Goal: Information Seeking & Learning: Learn about a topic

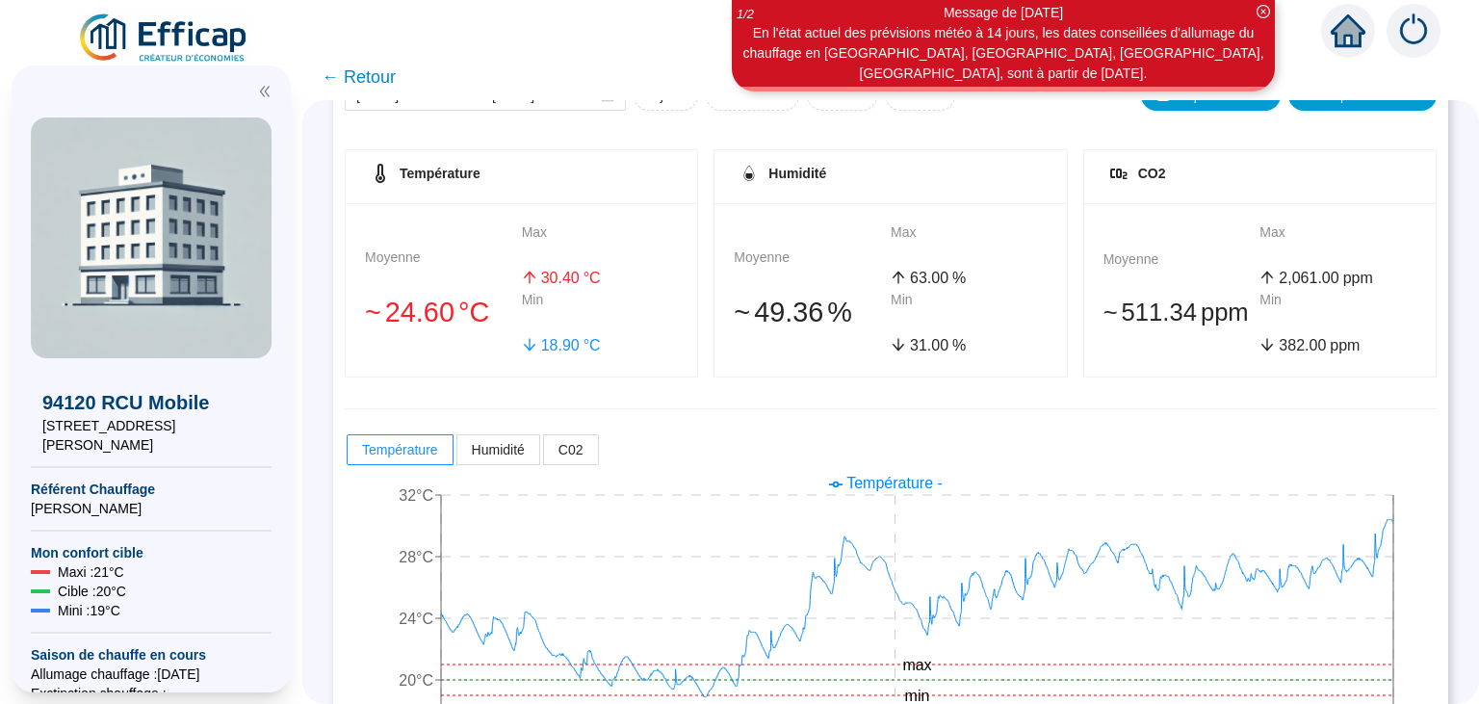
scroll to position [319, 0]
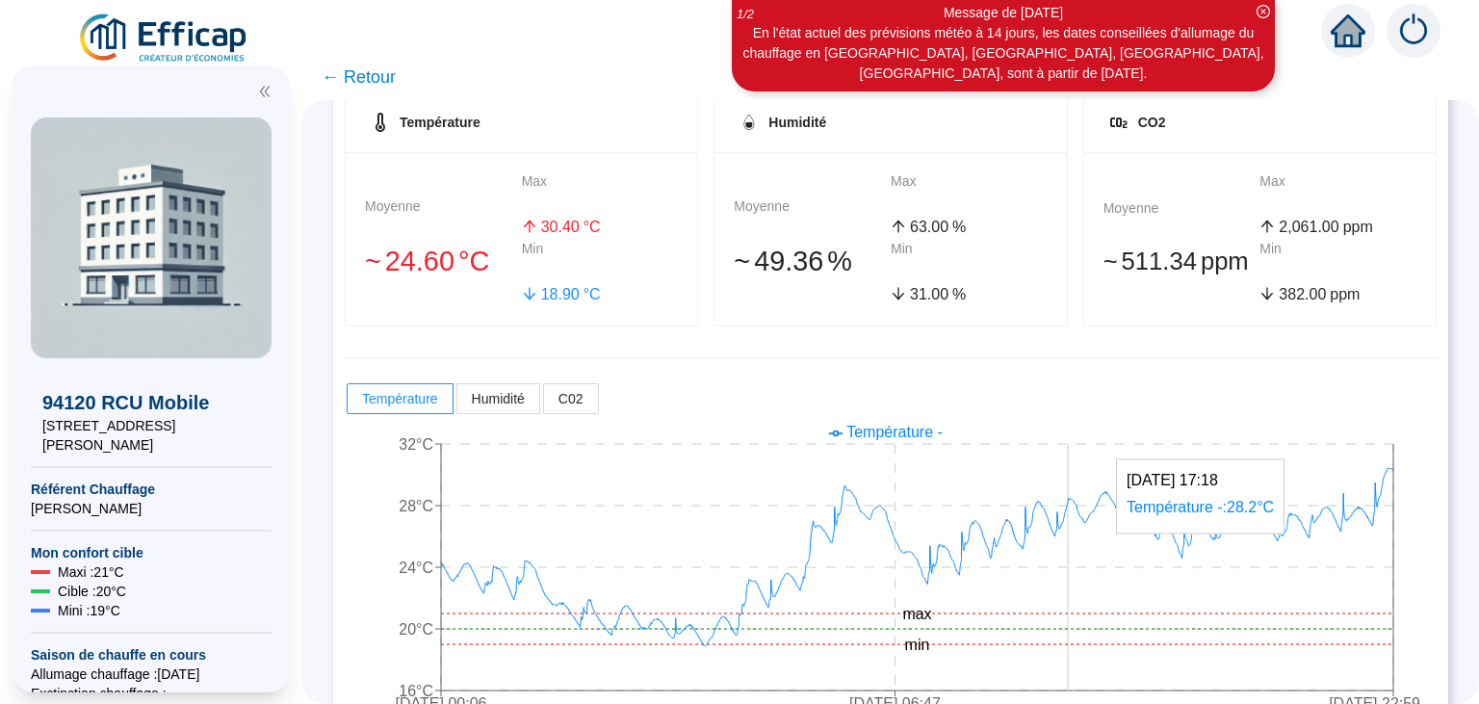
click at [1069, 579] on icon "[DATE] 00:06 [DATE] 06:47 [DATE] 22:59 16°C 20°C 24°C 28°C 32°C min max" at bounding box center [891, 570] width 1092 height 308
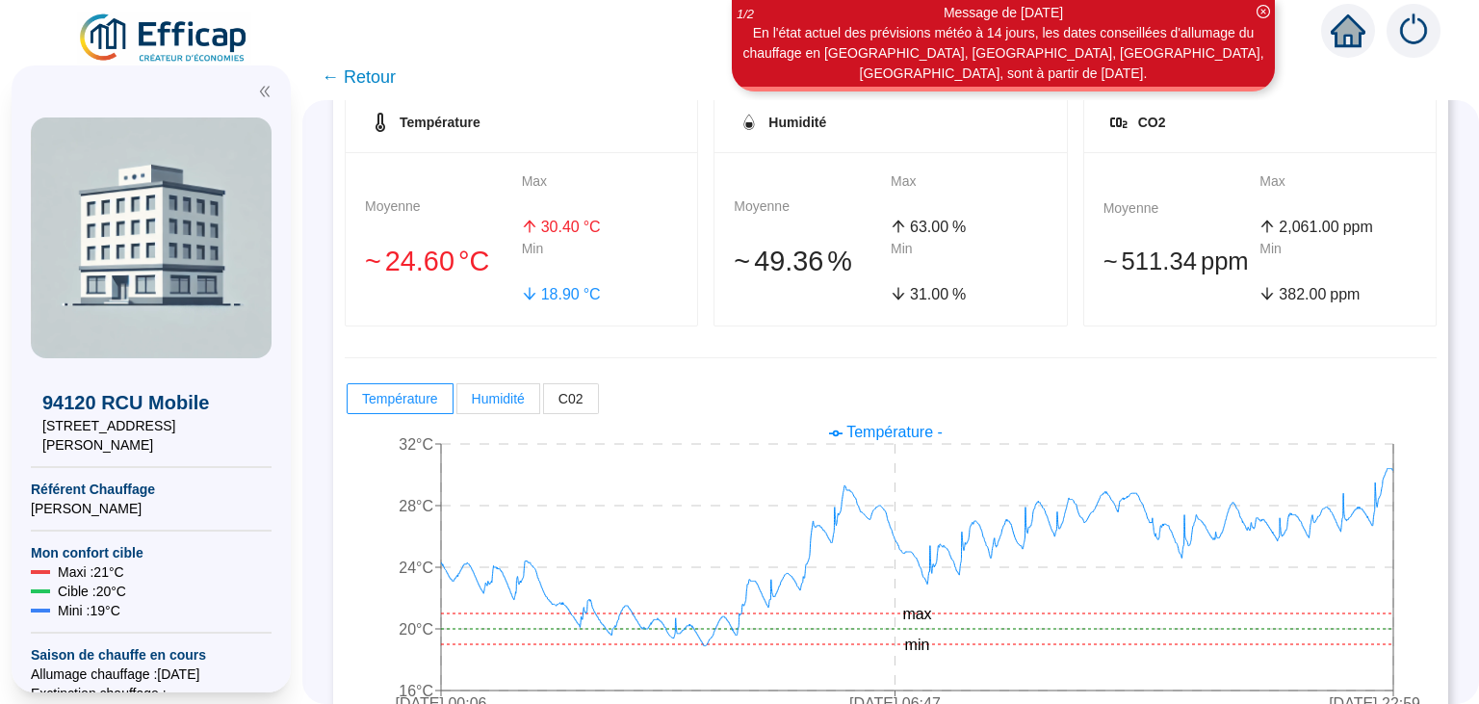
click at [511, 392] on span "Humidité" at bounding box center [498, 398] width 53 height 15
click at [457, 403] on input "Humidité" at bounding box center [457, 403] width 0 height 0
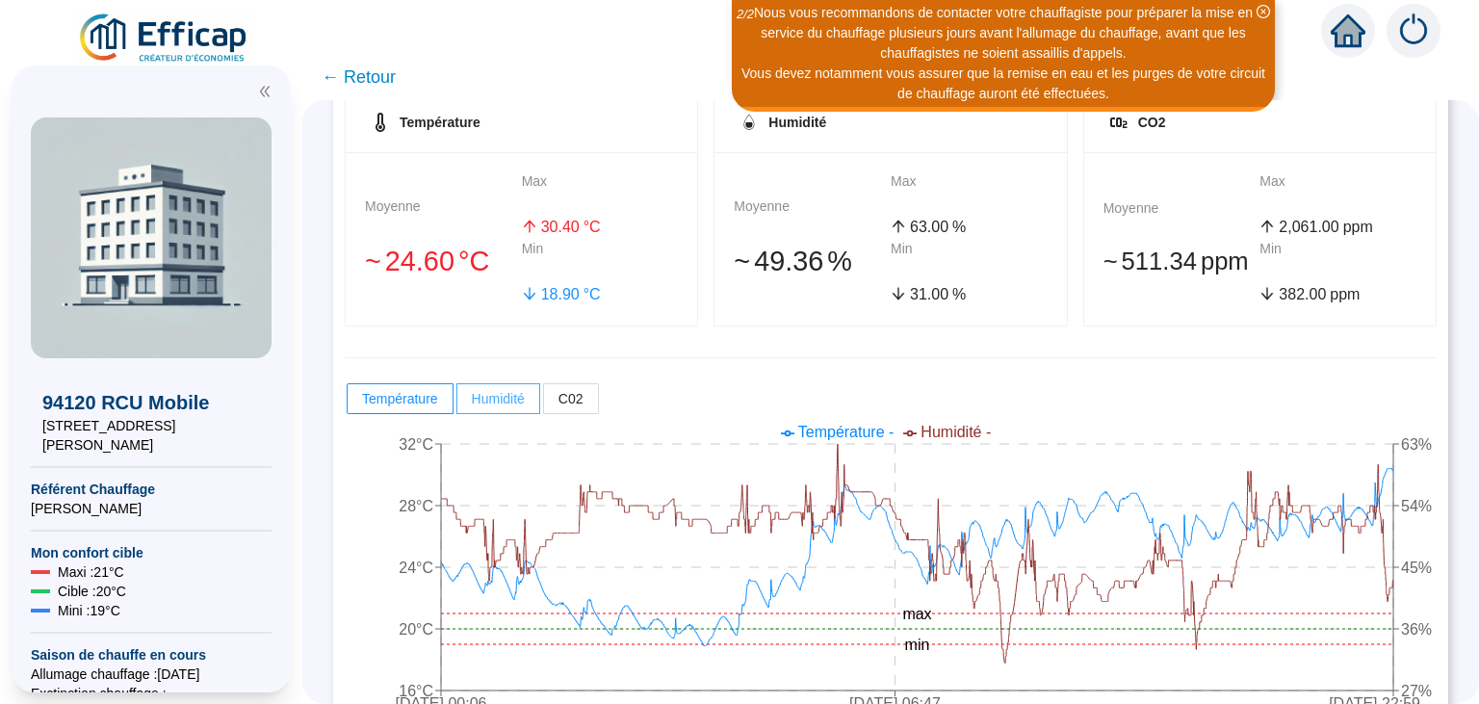
click at [485, 406] on span at bounding box center [498, 398] width 82 height 29
click at [457, 403] on input "Humidité" at bounding box center [457, 403] width 0 height 0
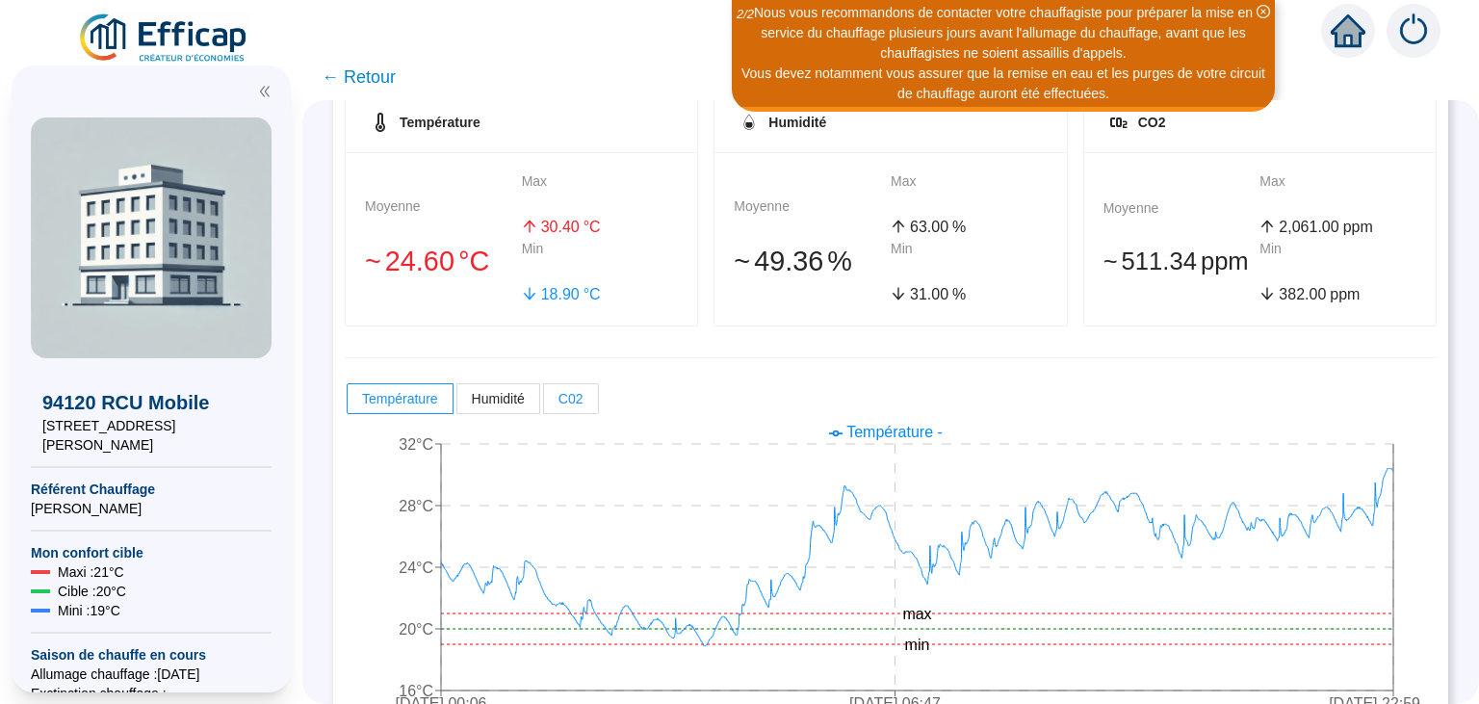
click at [557, 409] on label "C02" at bounding box center [571, 398] width 55 height 31
click at [544, 403] on input "C02" at bounding box center [544, 403] width 0 height 0
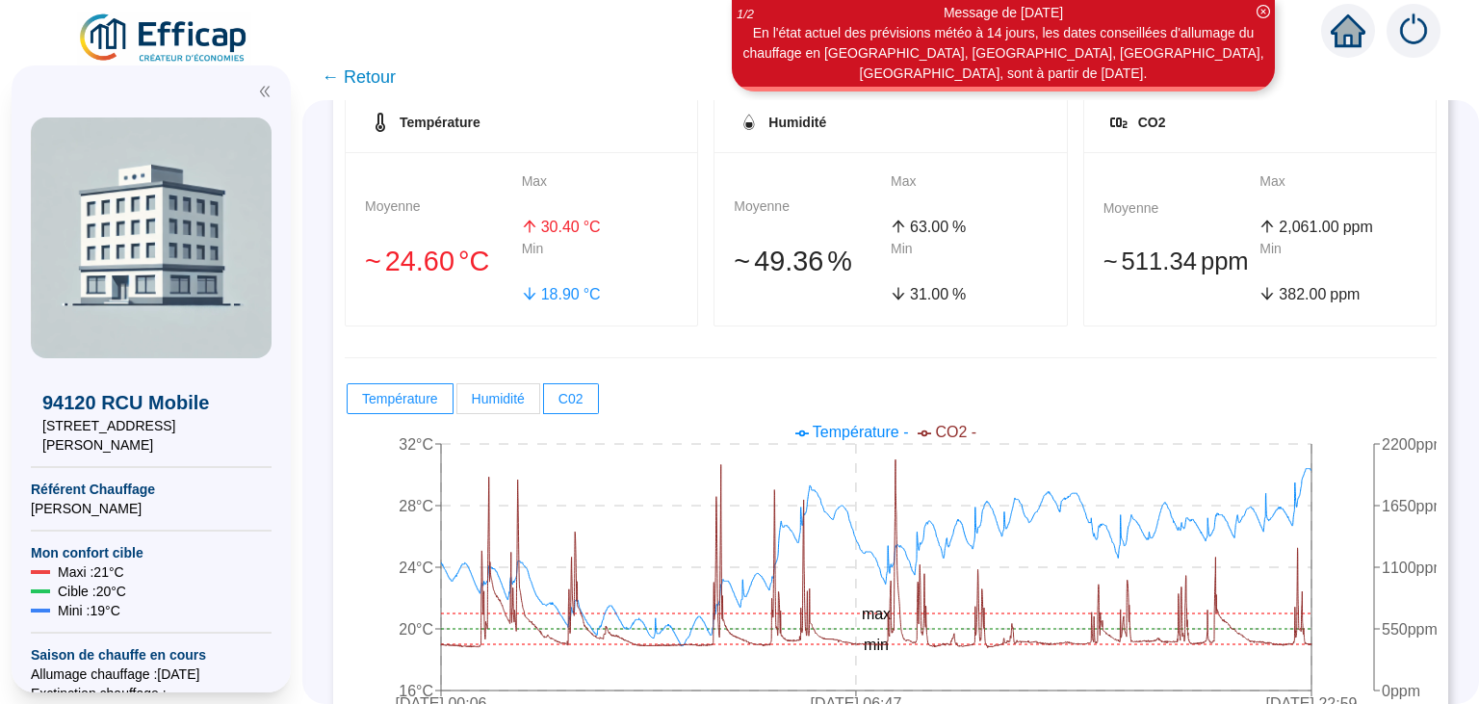
click at [499, 391] on span "Humidité" at bounding box center [498, 398] width 53 height 15
click at [457, 403] on input "Humidité" at bounding box center [457, 403] width 0 height 0
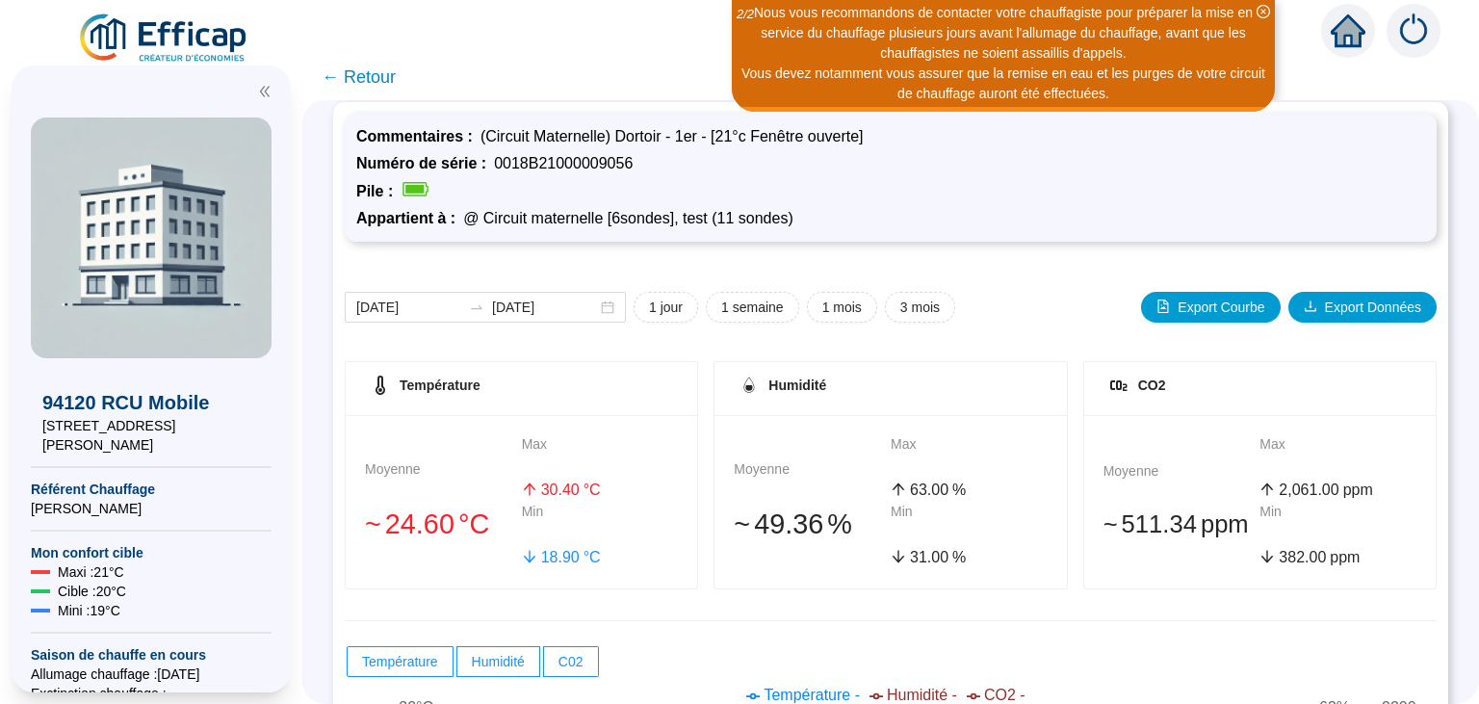
scroll to position [0, 0]
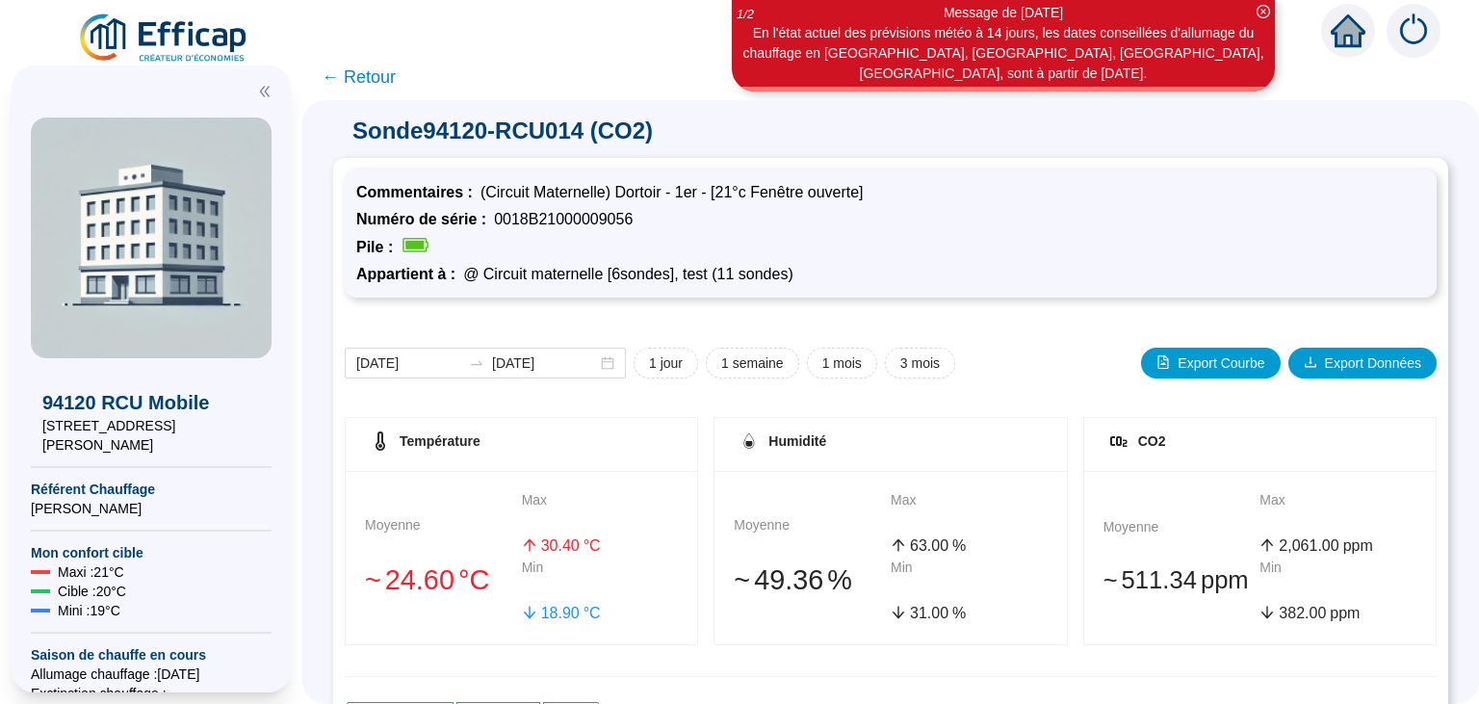
click at [361, 80] on span "← Retour" at bounding box center [359, 77] width 74 height 27
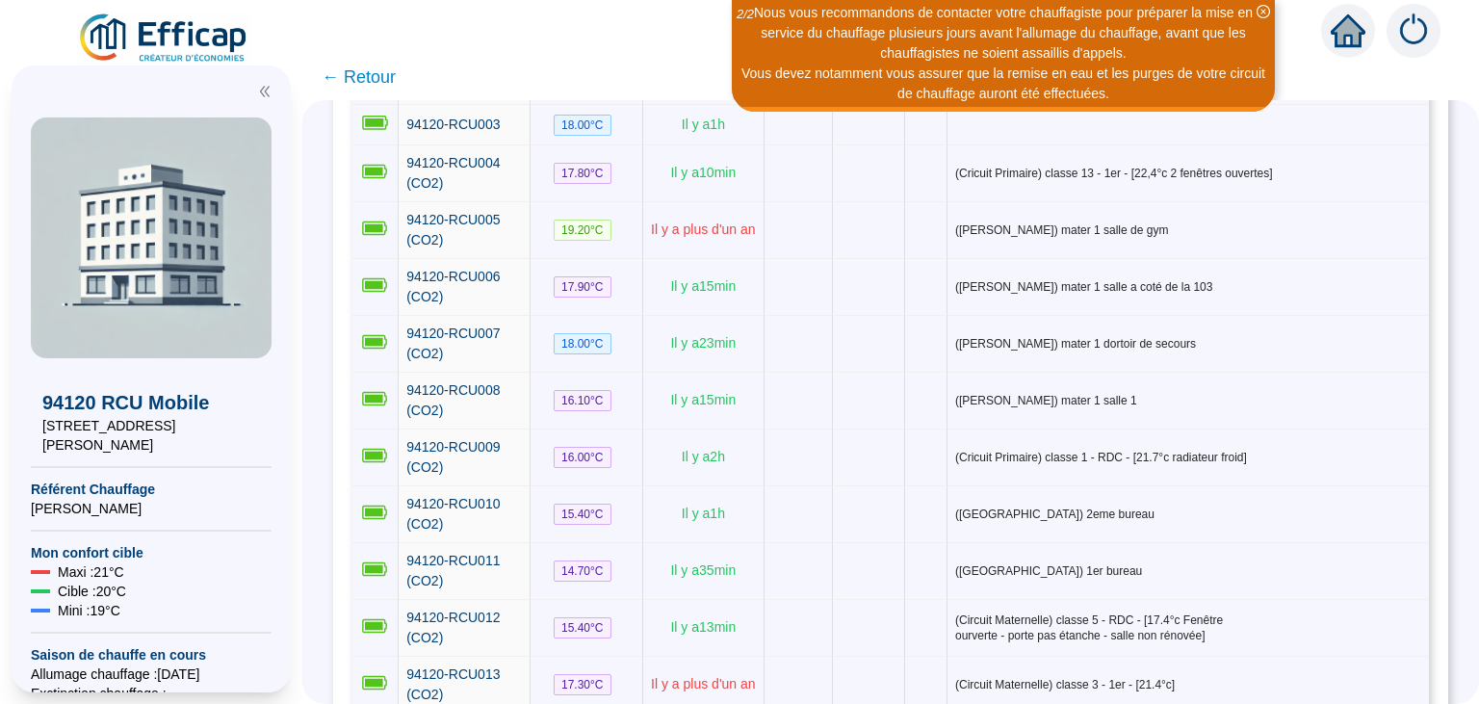
scroll to position [401, 0]
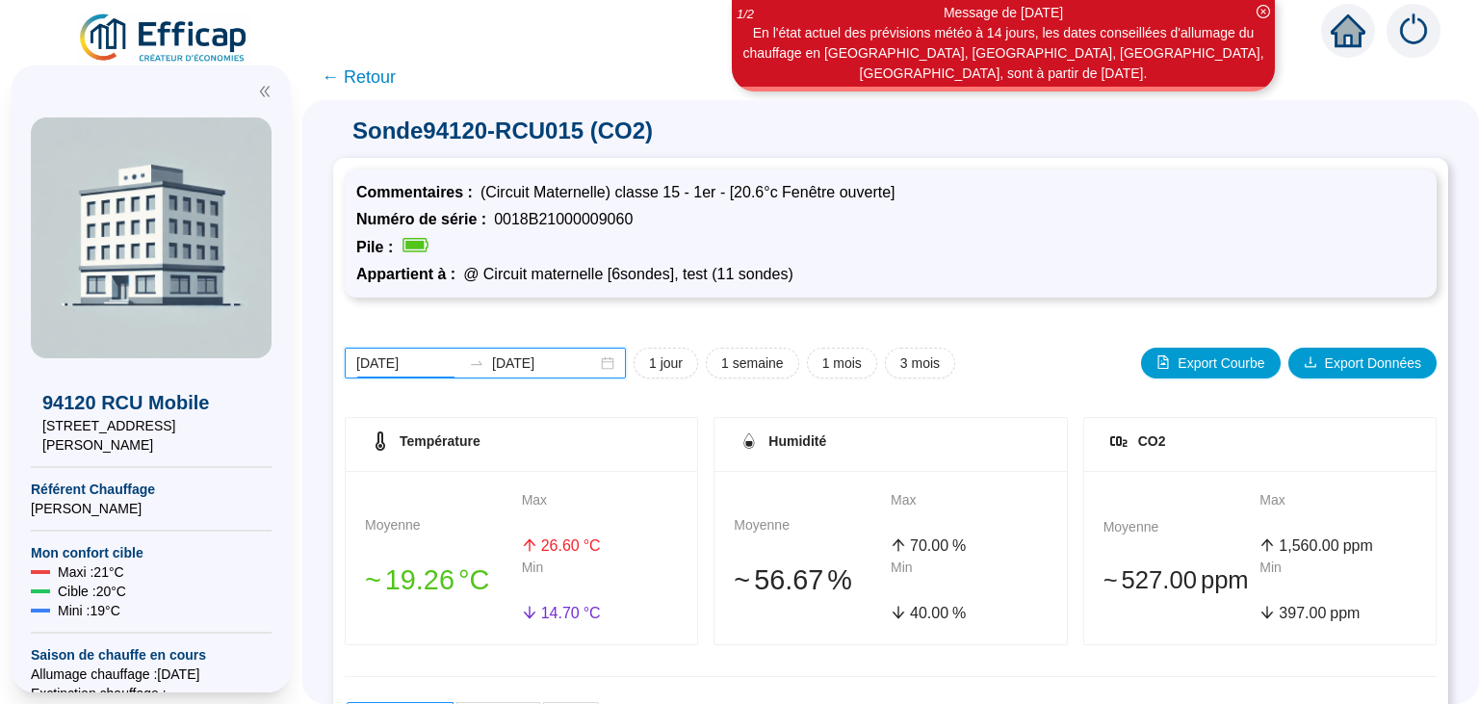
click at [428, 369] on input "[DATE]" at bounding box center [408, 363] width 105 height 20
click at [418, 365] on input "[DATE]" at bounding box center [408, 363] width 105 height 20
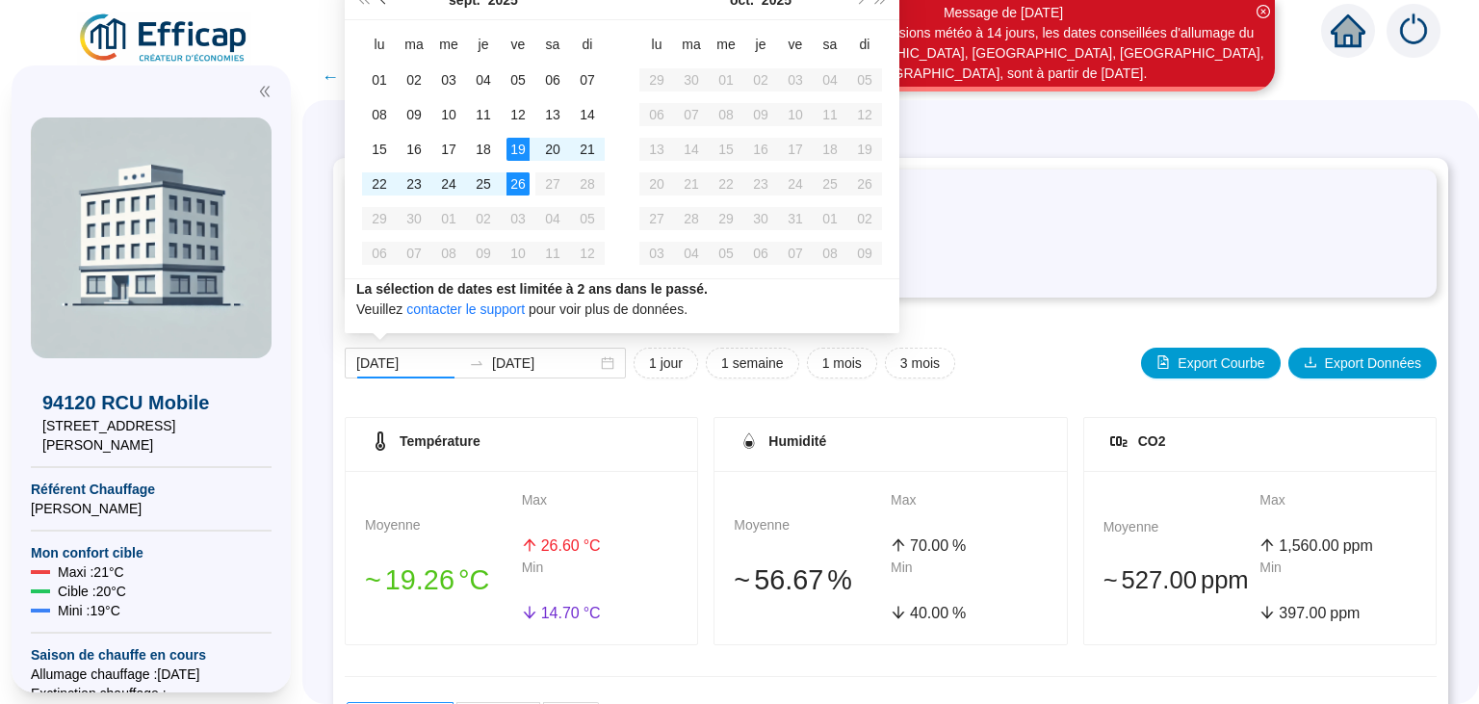
click at [383, 2] on span "Mois précédent (PageUp)" at bounding box center [385, 0] width 10 height 10
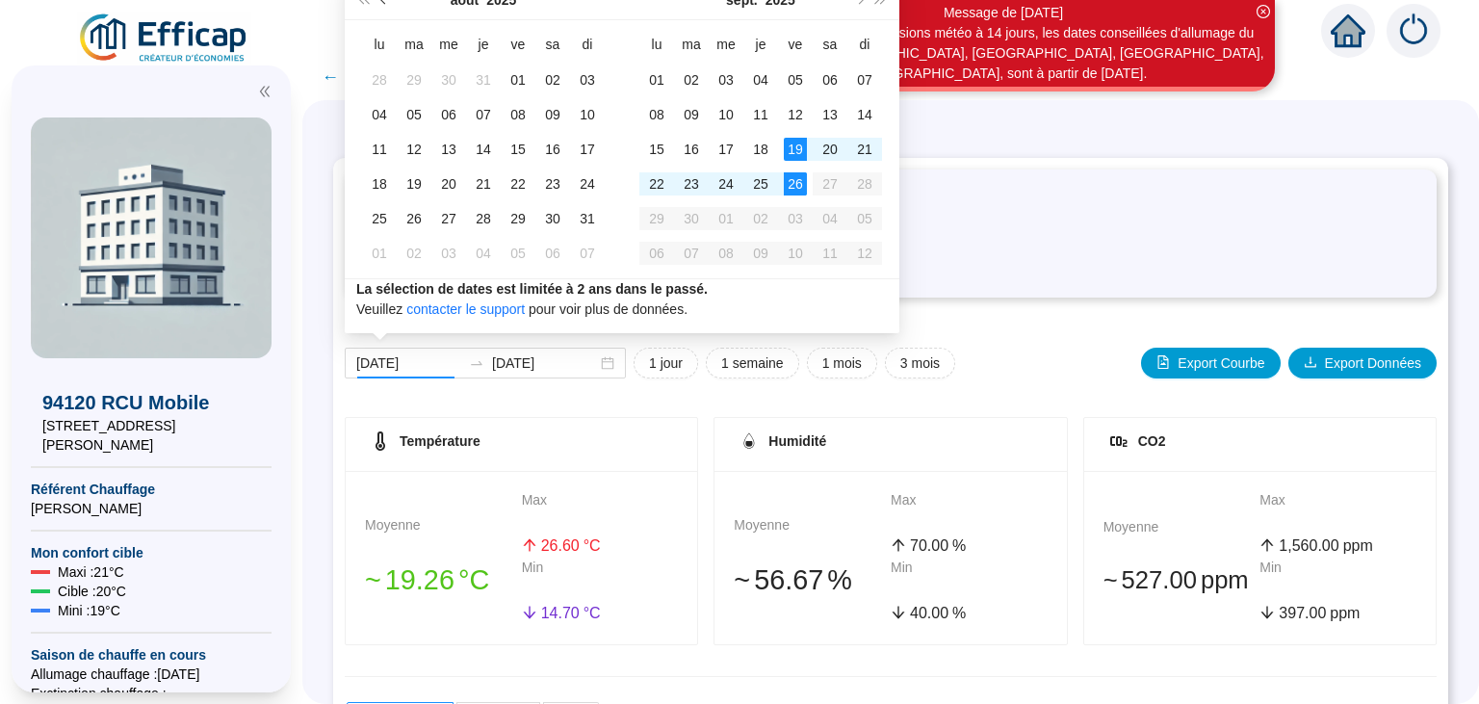
click at [383, 2] on span "Mois précédent (PageUp)" at bounding box center [385, 0] width 10 height 10
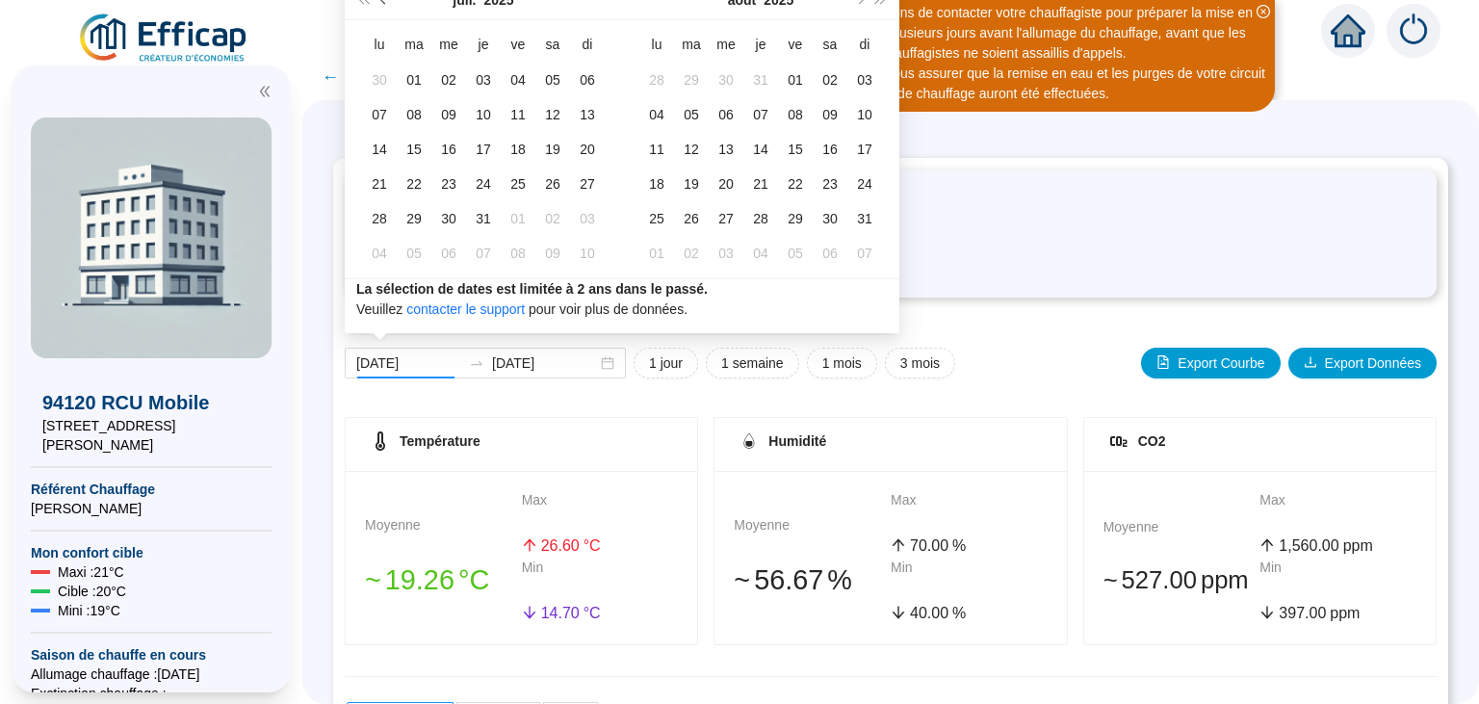
click at [383, 2] on span "Mois précédent (PageUp)" at bounding box center [385, 0] width 10 height 10
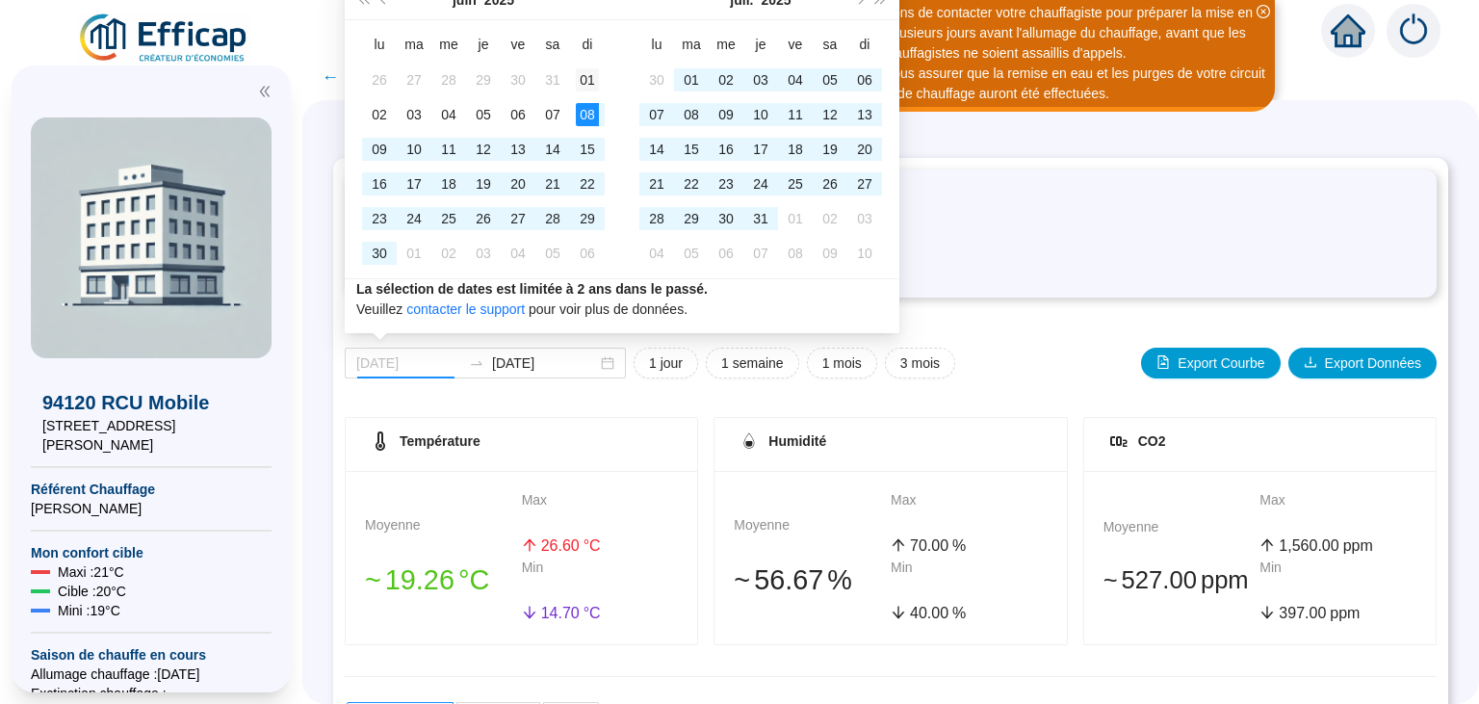
type input "[DATE]"
click at [584, 79] on div "01" at bounding box center [587, 79] width 23 height 23
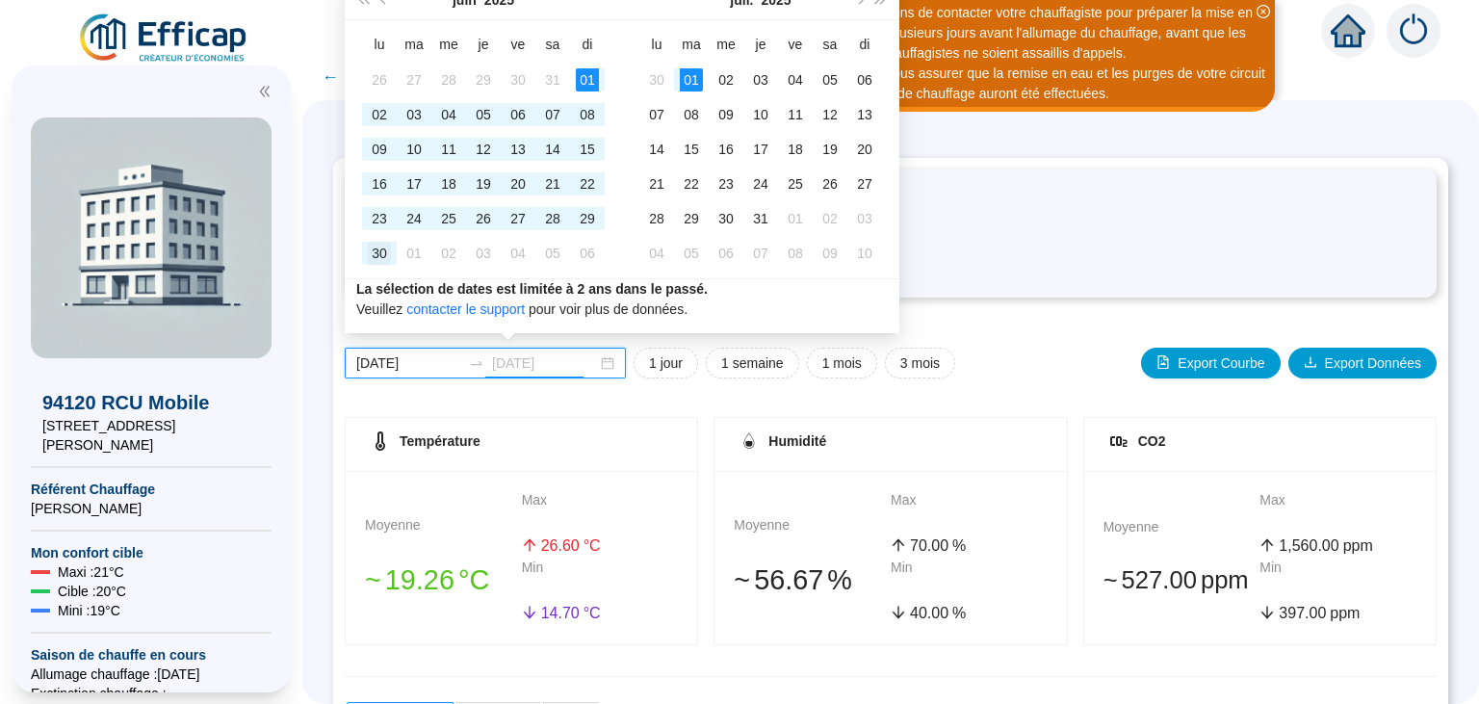
type input "[DATE]"
click at [378, 248] on div "30" at bounding box center [379, 253] width 23 height 23
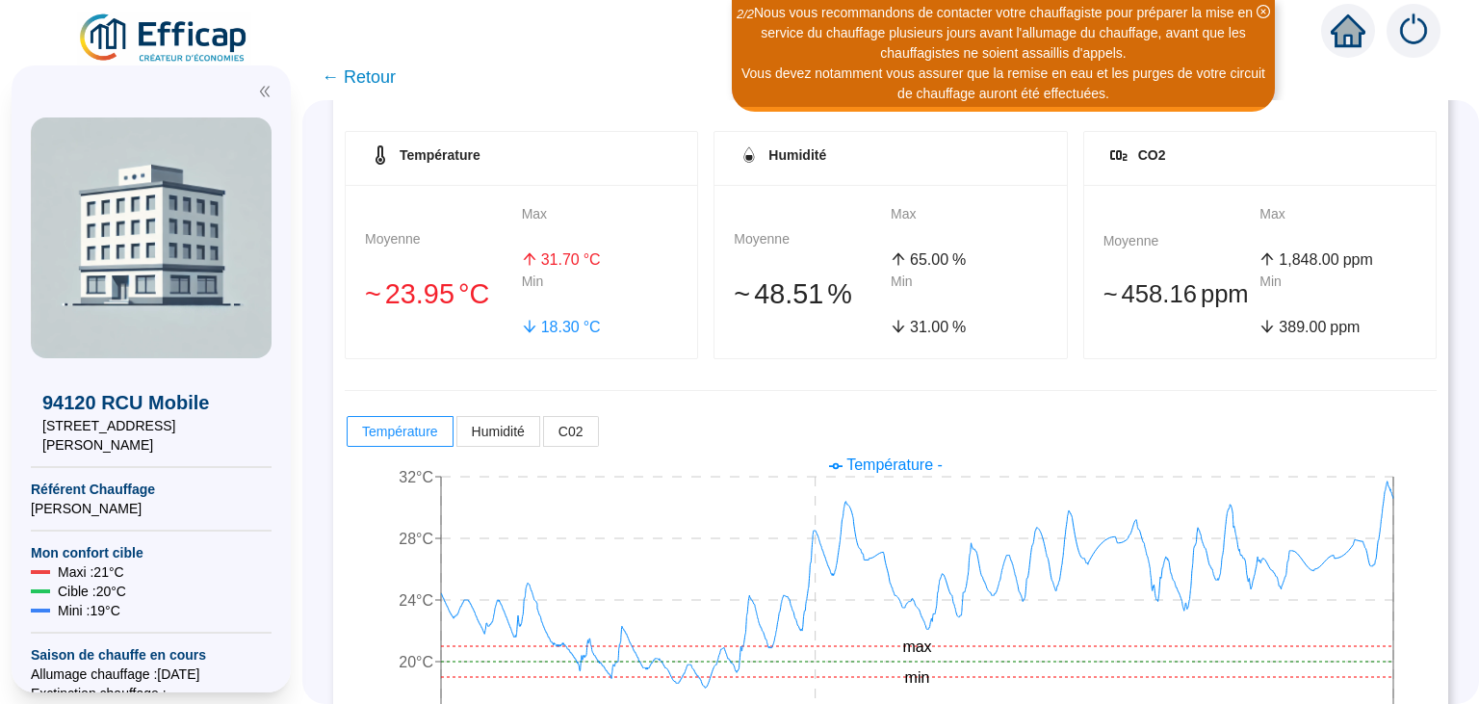
scroll to position [364, 0]
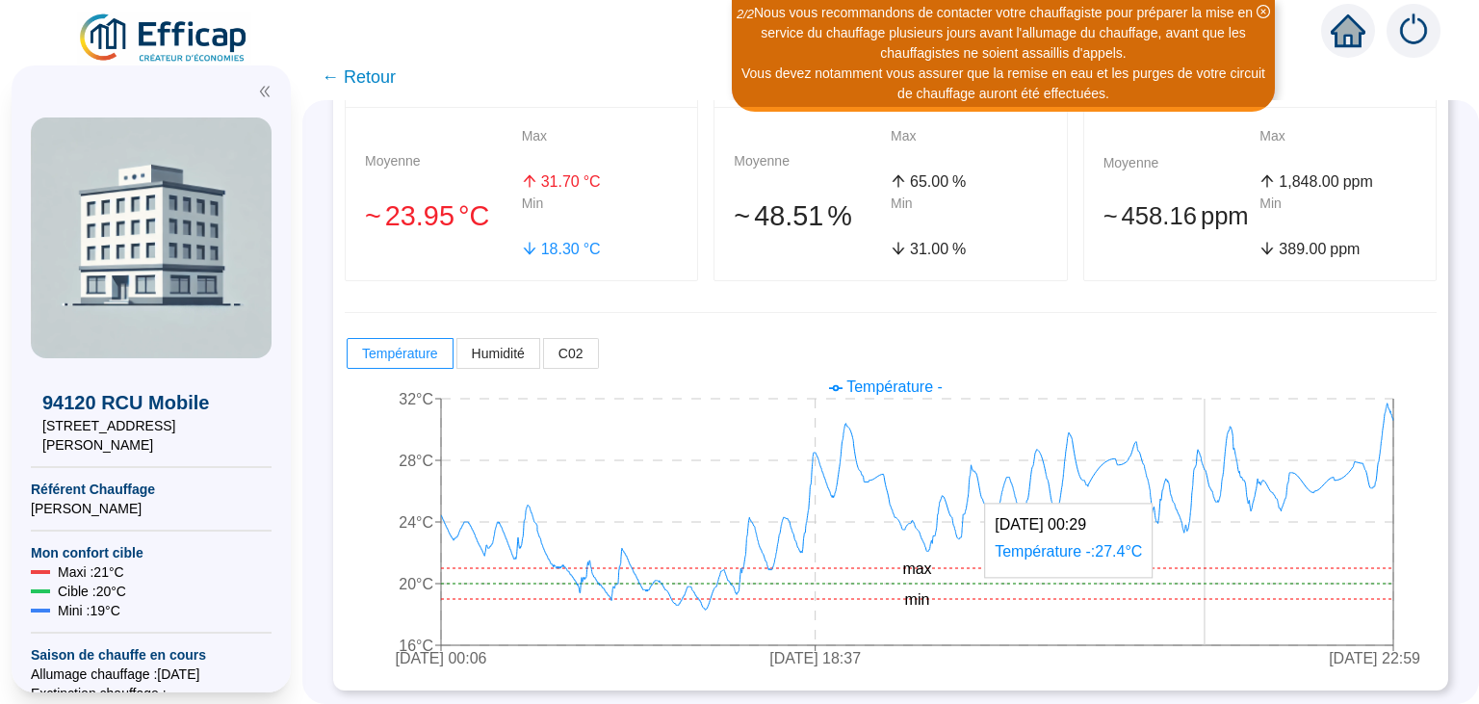
click at [1205, 623] on icon "[DATE] 00:06 [DATE] 18:37 [DATE] 22:59 16°C 20°C 24°C 28°C 32°C min max" at bounding box center [891, 525] width 1092 height 308
click at [1203, 623] on icon "[DATE] 00:06 [DATE] 18:37 [DATE] 22:59 16°C 20°C 24°C 28°C 32°C min max" at bounding box center [891, 525] width 1092 height 308
click at [1201, 623] on icon "[DATE] 00:06 [DATE] 18:37 [DATE] 22:59 16°C 20°C 24°C 28°C 32°C min max" at bounding box center [891, 525] width 1092 height 308
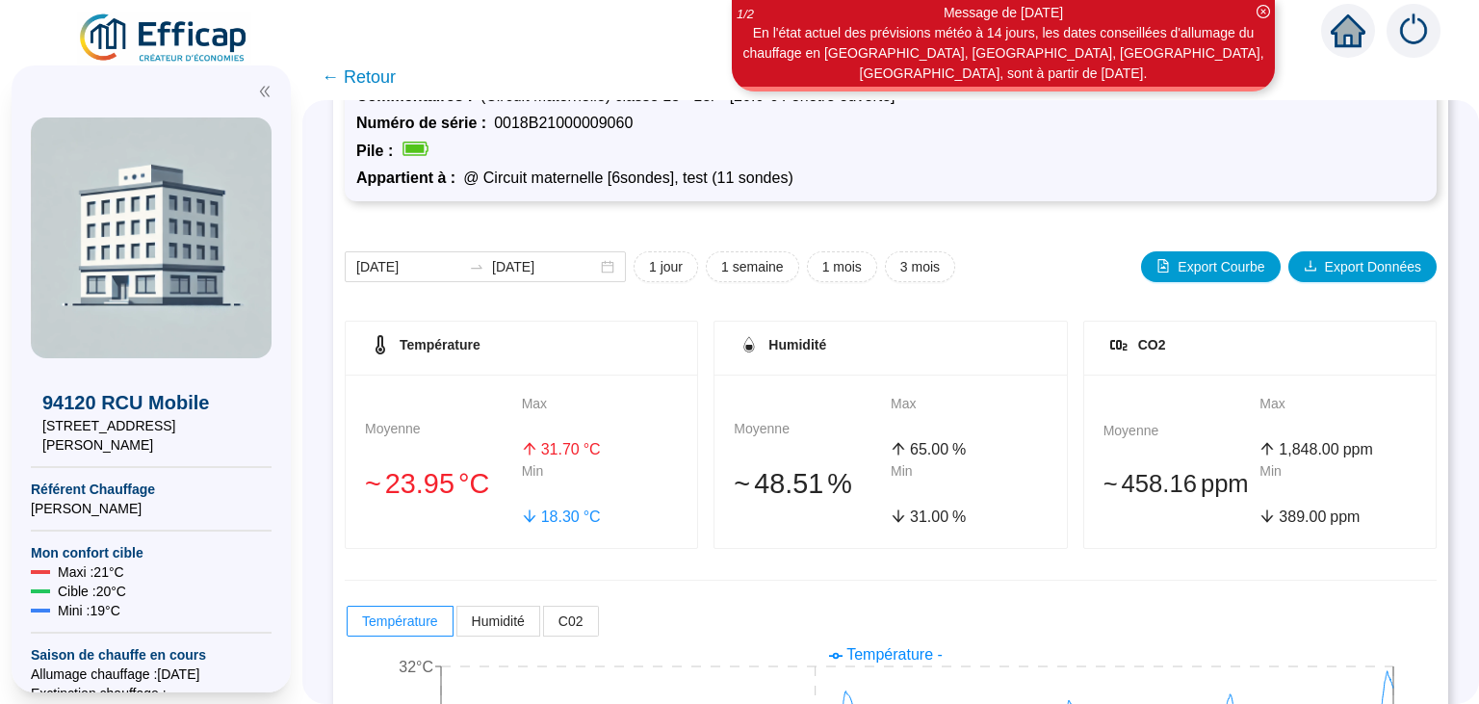
scroll to position [93, 0]
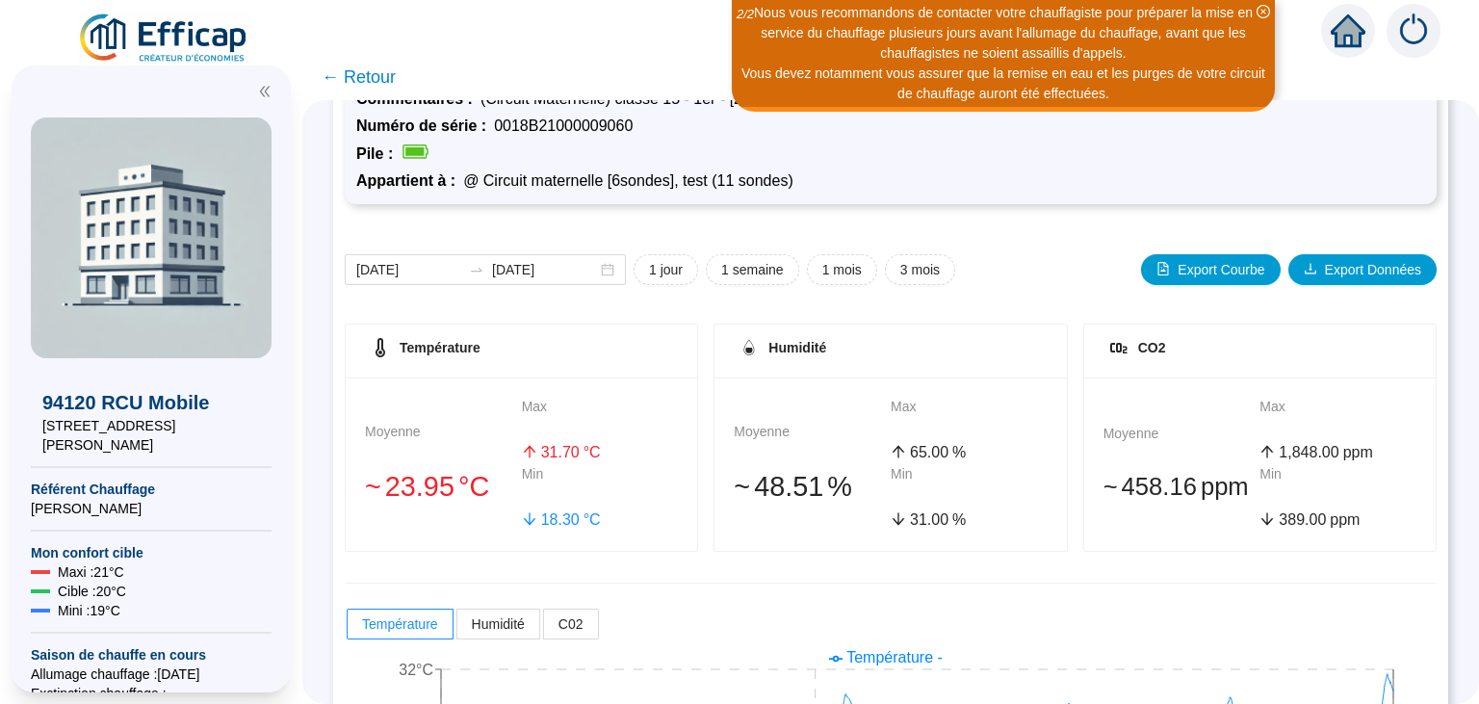
click at [667, 222] on div "[DATE] [DATE] 1 jour 1 semaine 1 mois 3 mois Export Courbe Export Données Tempé…" at bounding box center [891, 583] width 1092 height 734
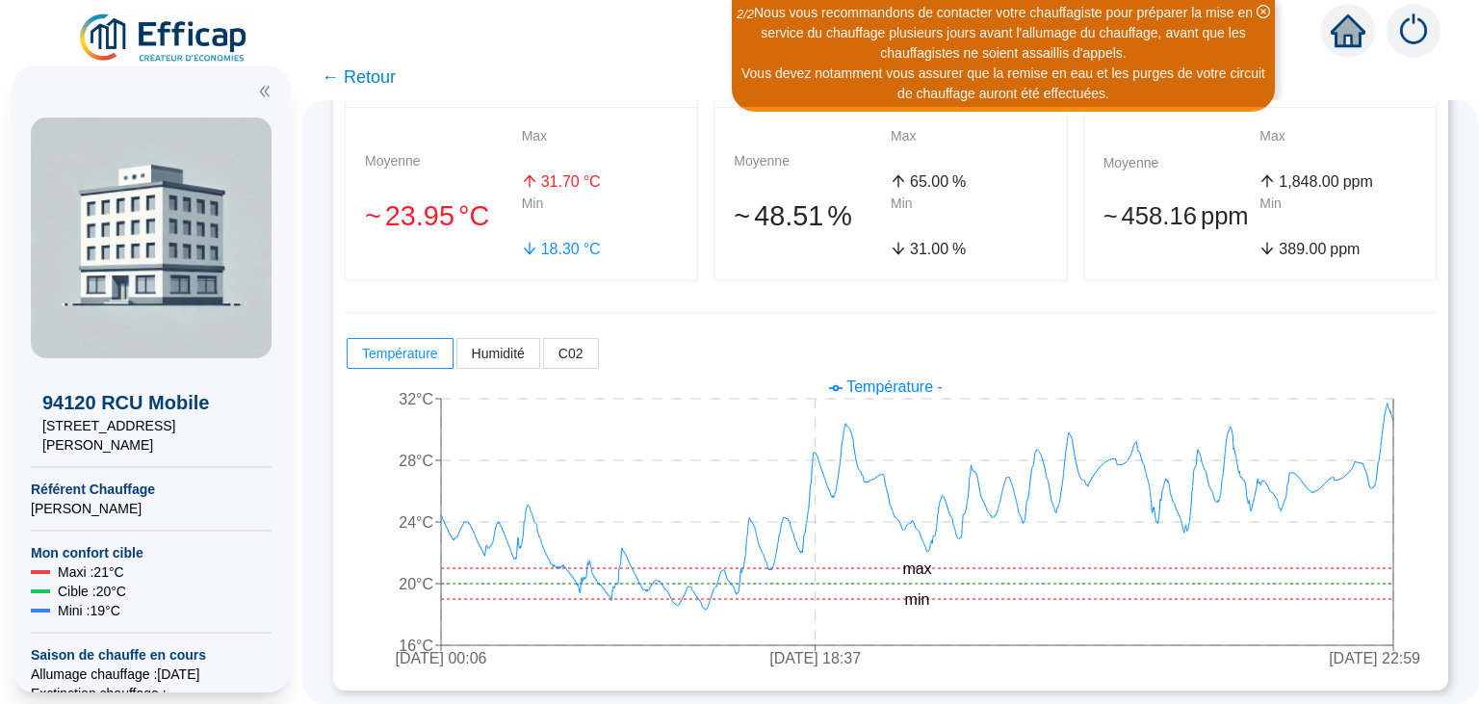
scroll to position [0, 0]
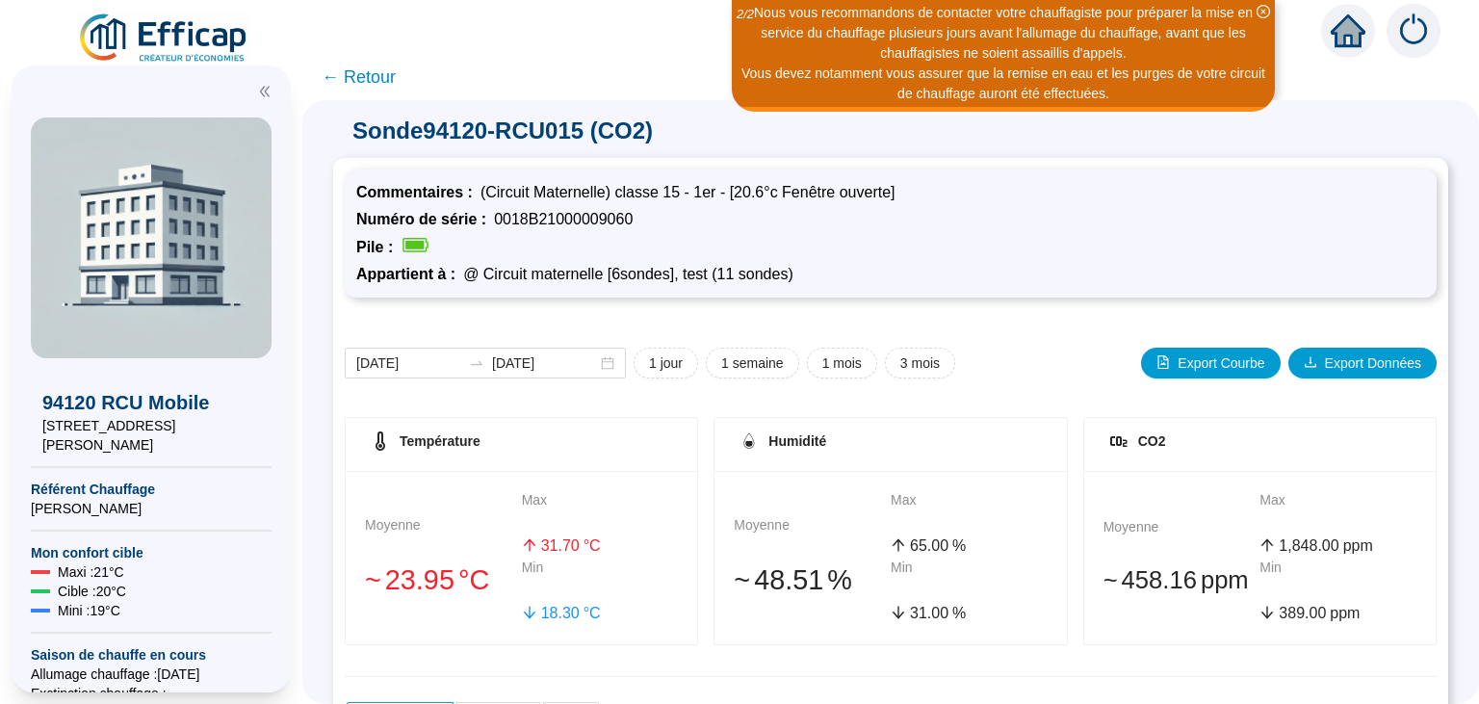
click at [359, 76] on span "← Retour" at bounding box center [359, 77] width 74 height 27
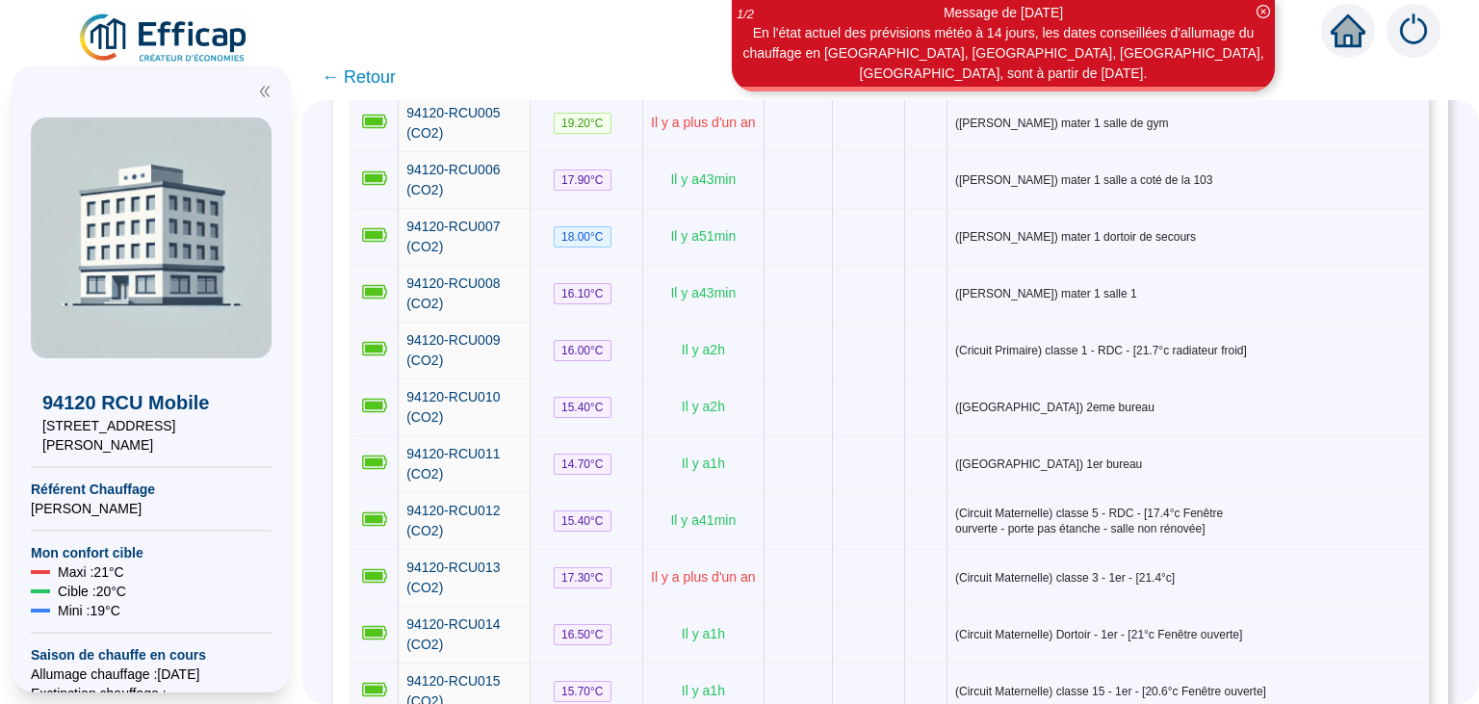
scroll to position [519, 0]
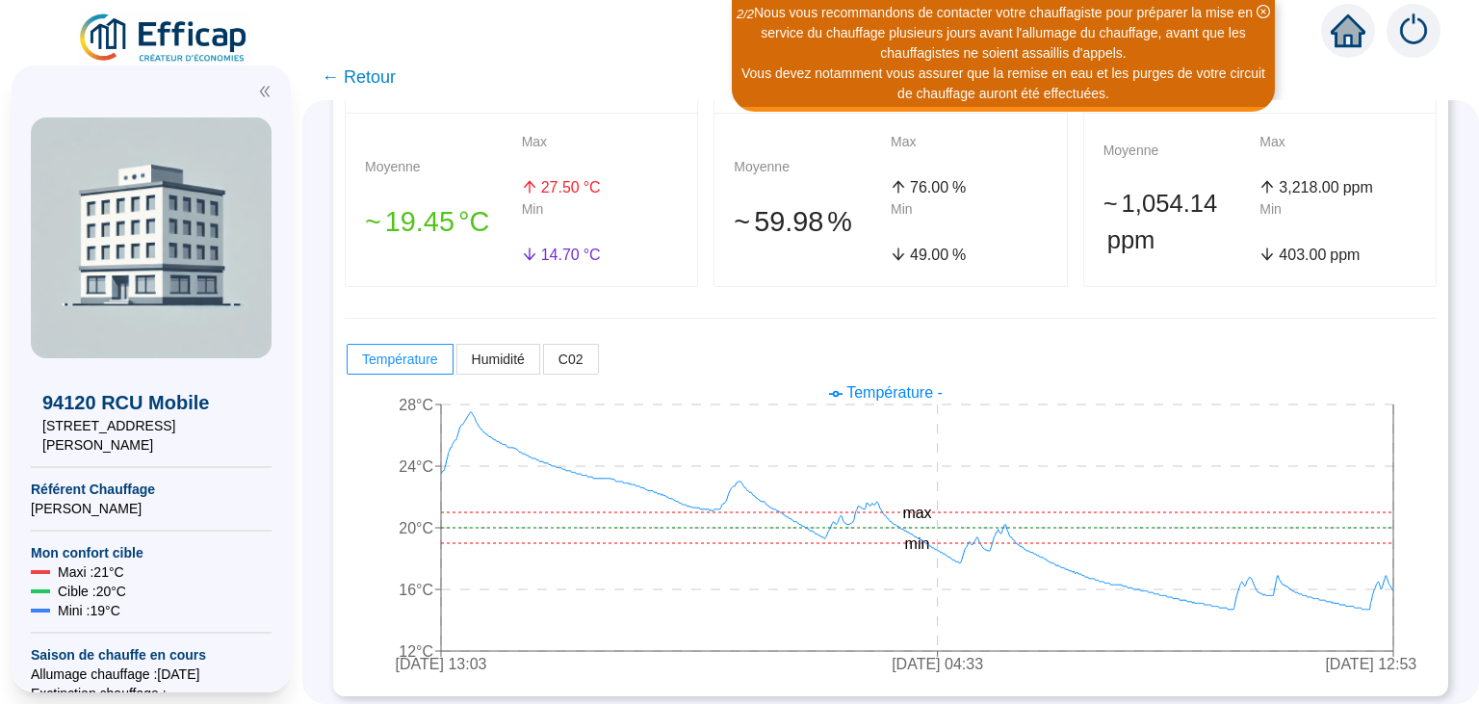
scroll to position [364, 0]
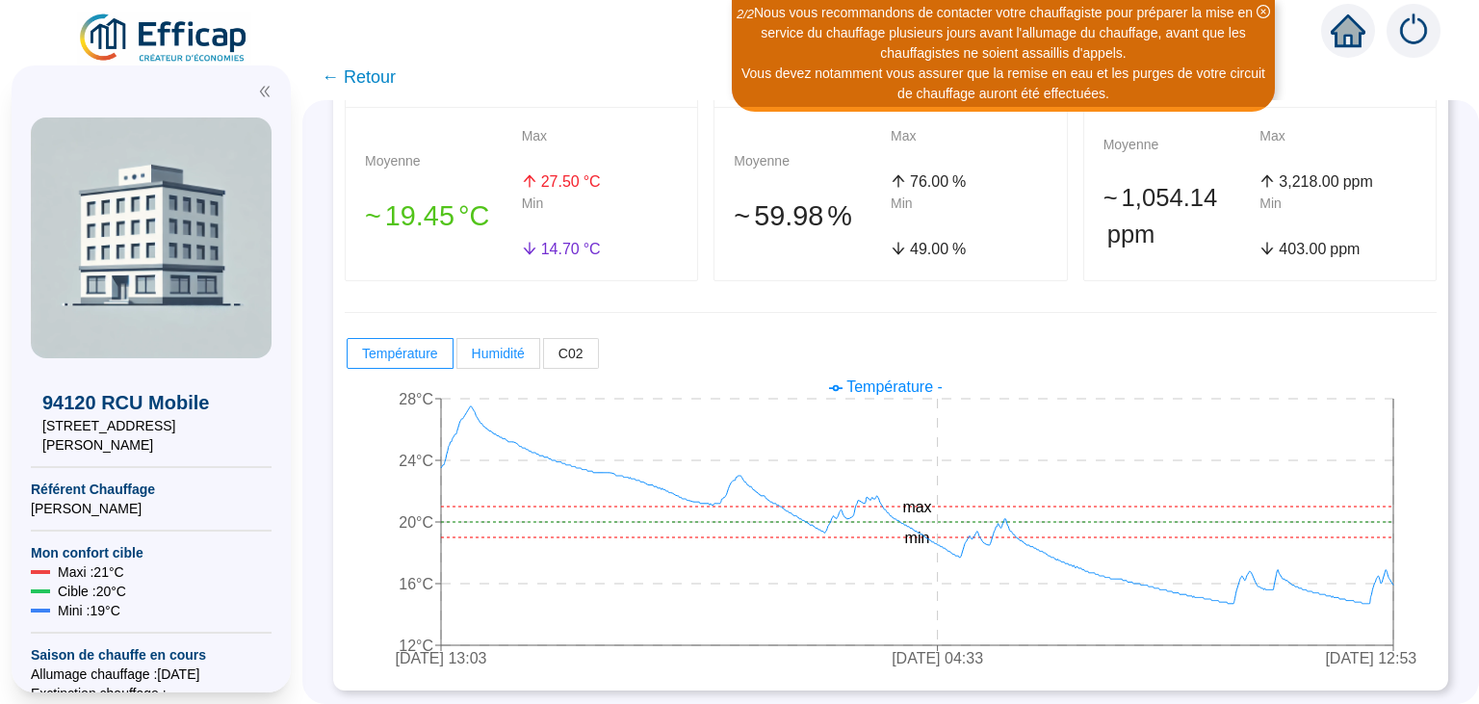
click at [506, 349] on span "Humidité" at bounding box center [498, 353] width 53 height 15
click at [457, 358] on input "Humidité" at bounding box center [457, 358] width 0 height 0
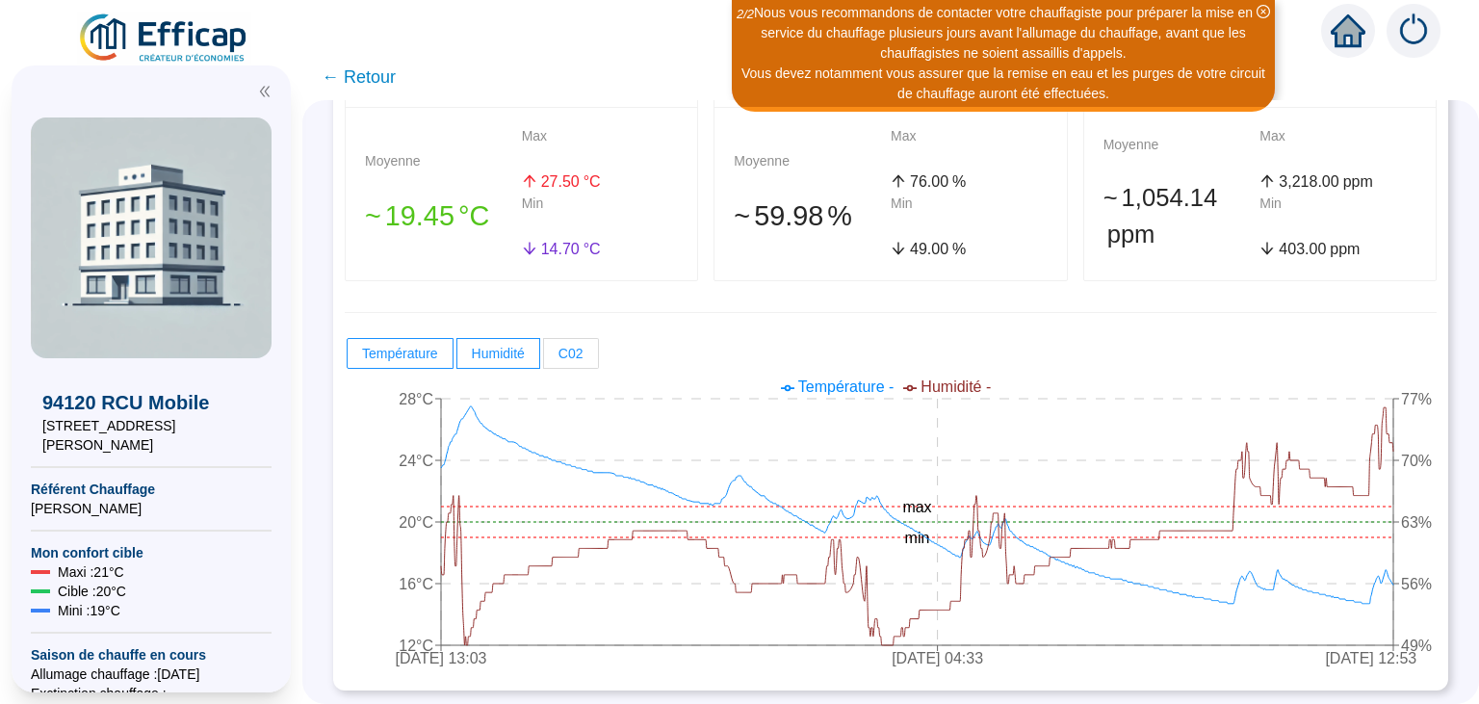
click at [583, 352] on label "C02" at bounding box center [571, 353] width 55 height 31
click at [544, 358] on input "C02" at bounding box center [544, 358] width 0 height 0
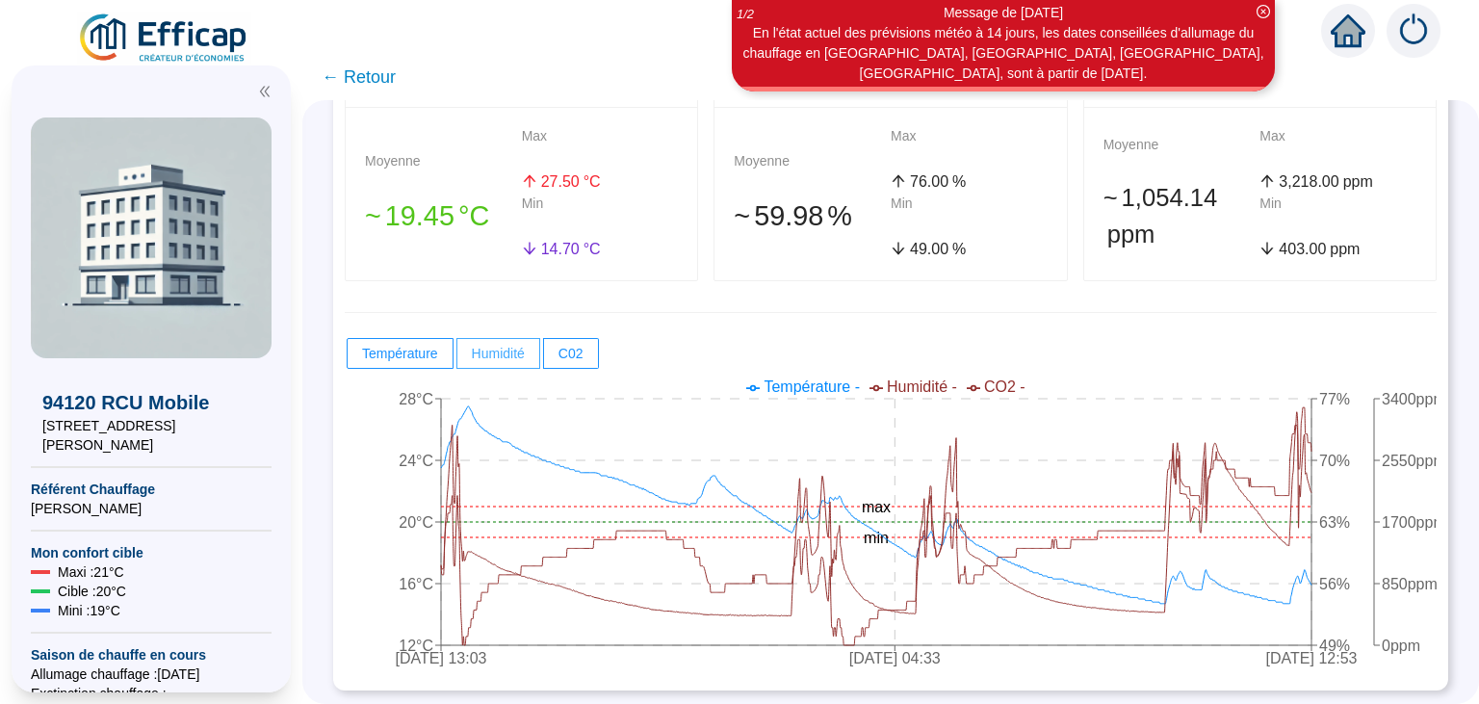
click at [505, 356] on span "Humidité" at bounding box center [498, 353] width 53 height 15
click at [457, 358] on input "Humidité" at bounding box center [457, 358] width 0 height 0
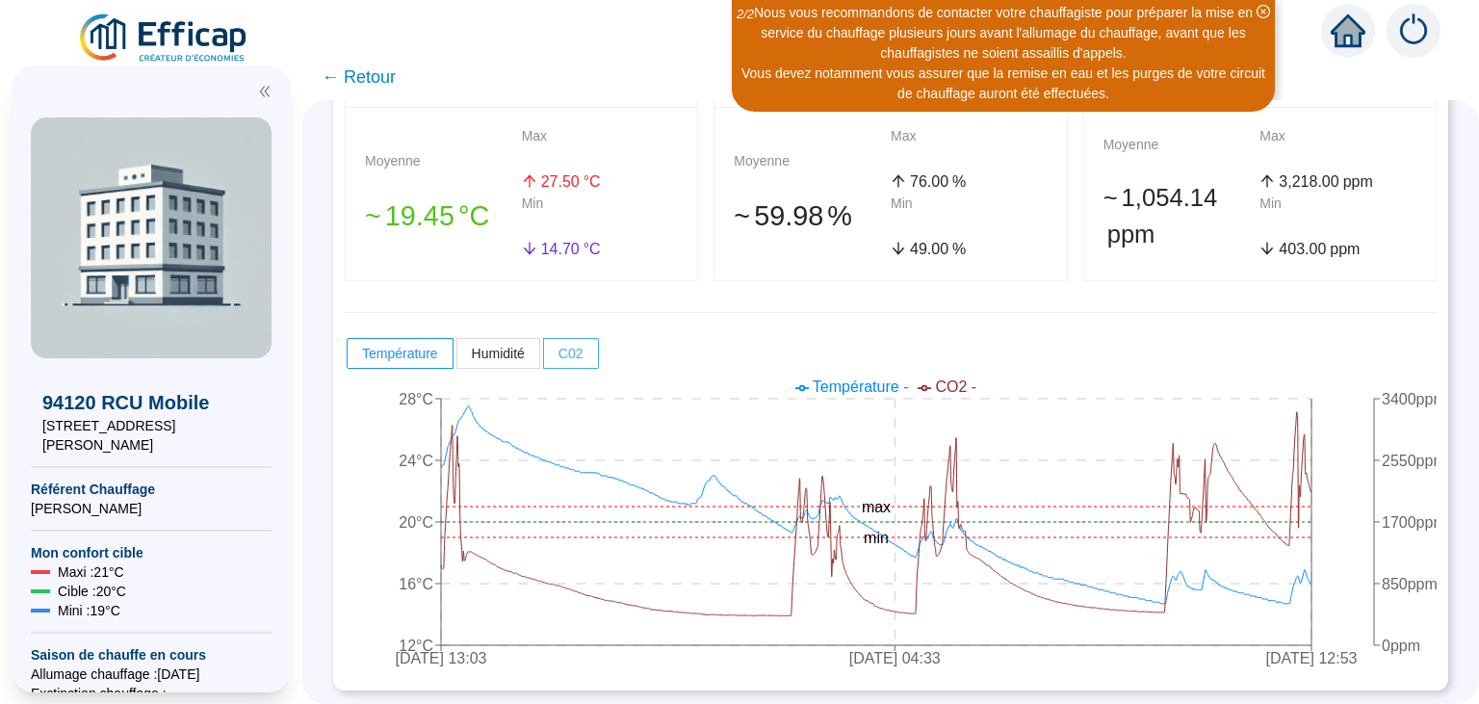
click at [569, 351] on span "C02" at bounding box center [570, 353] width 25 height 15
click at [544, 358] on input "C02" at bounding box center [544, 358] width 0 height 0
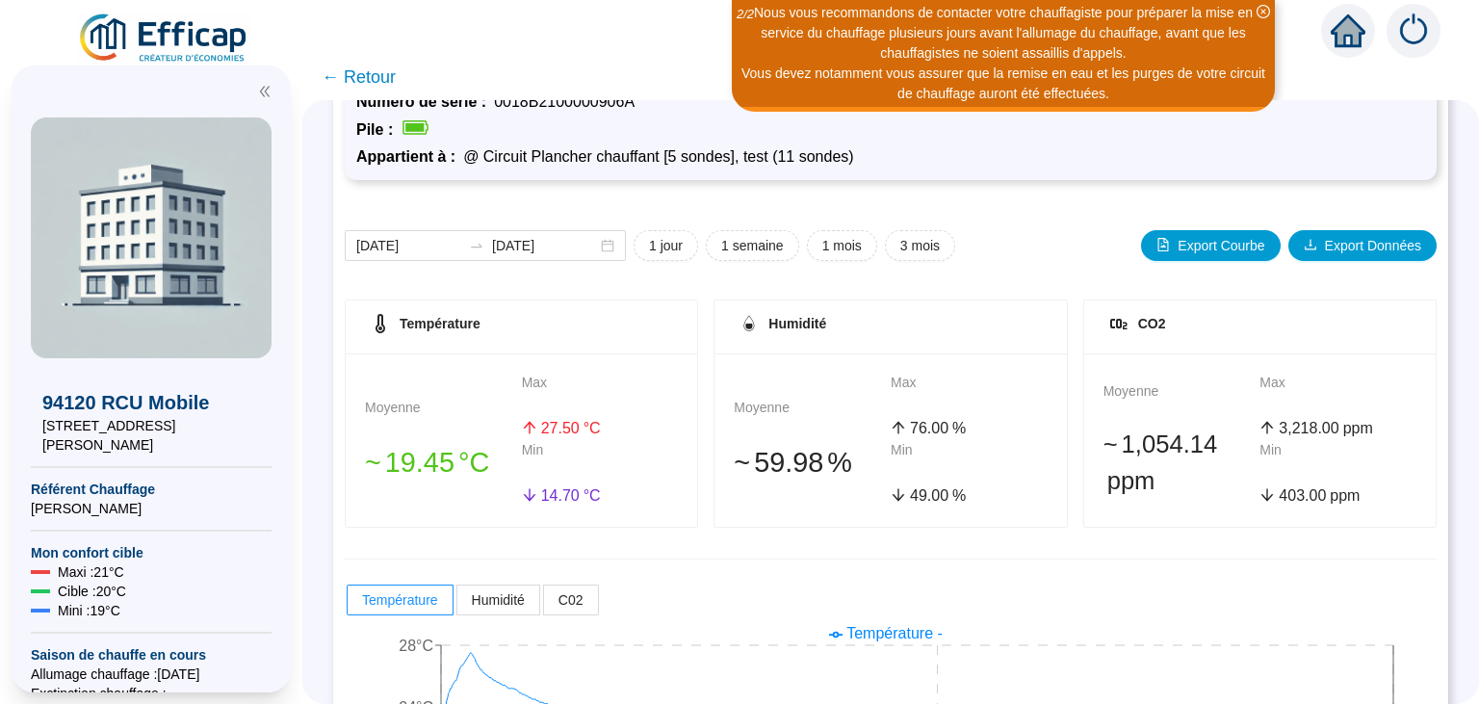
scroll to position [92, 0]
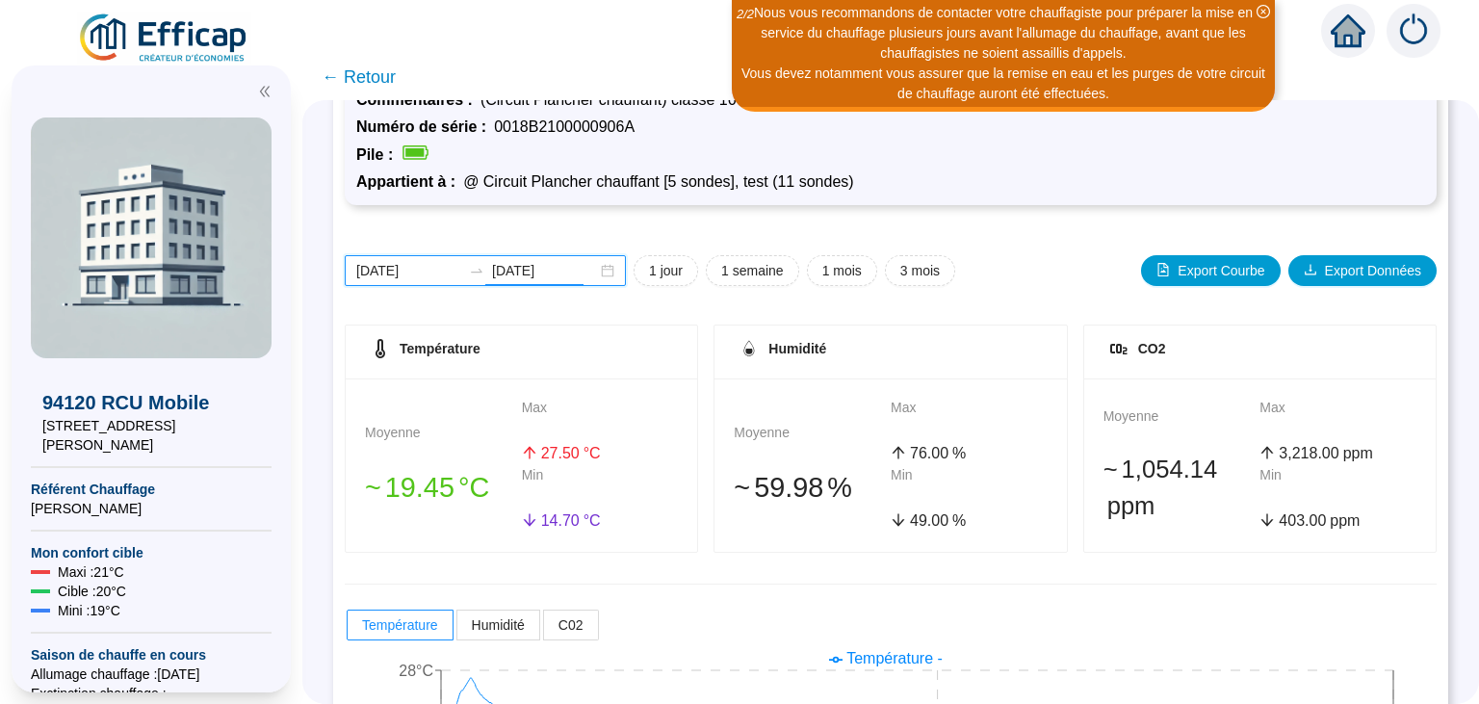
click at [514, 272] on input "[DATE]" at bounding box center [544, 271] width 105 height 20
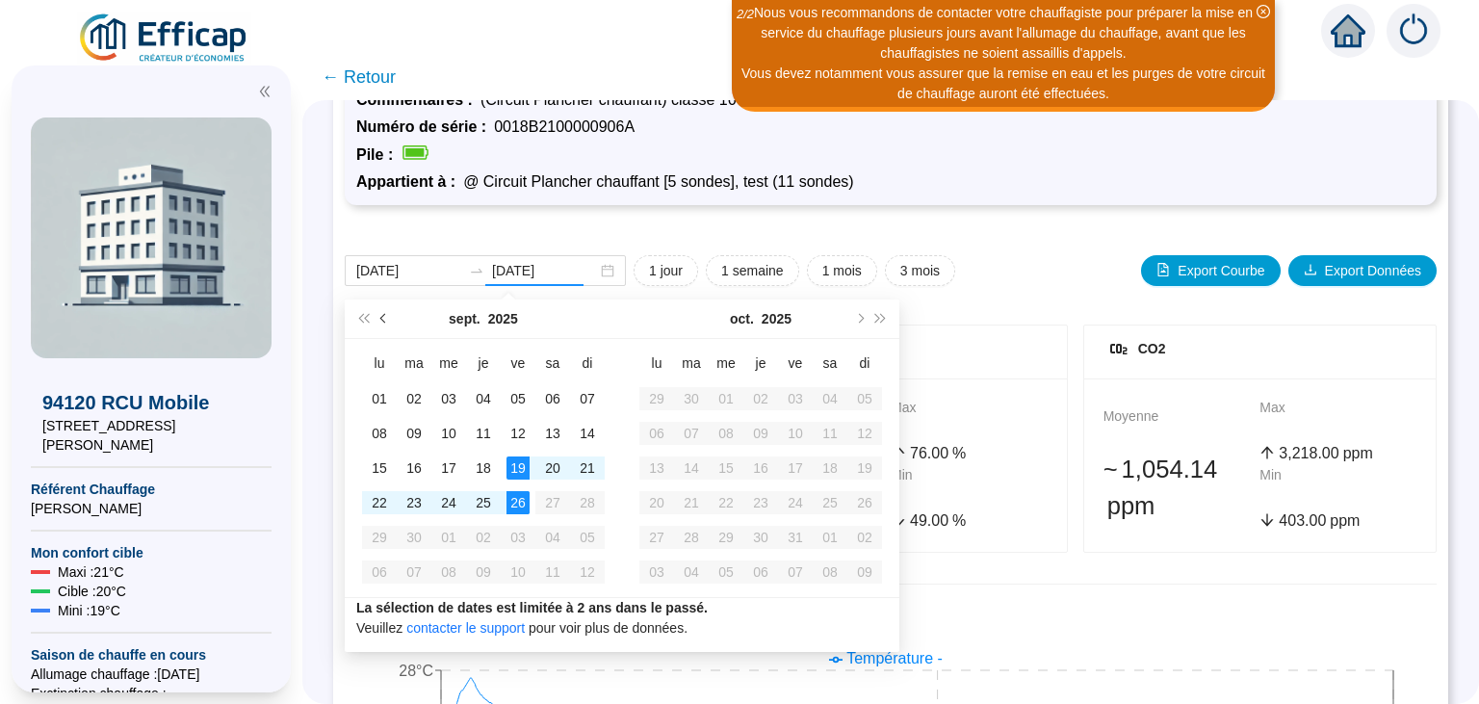
click at [380, 314] on button "Mois précédent (PageUp)" at bounding box center [384, 318] width 21 height 39
click at [860, 324] on button "Mois suivant (PageDown)" at bounding box center [858, 318] width 21 height 39
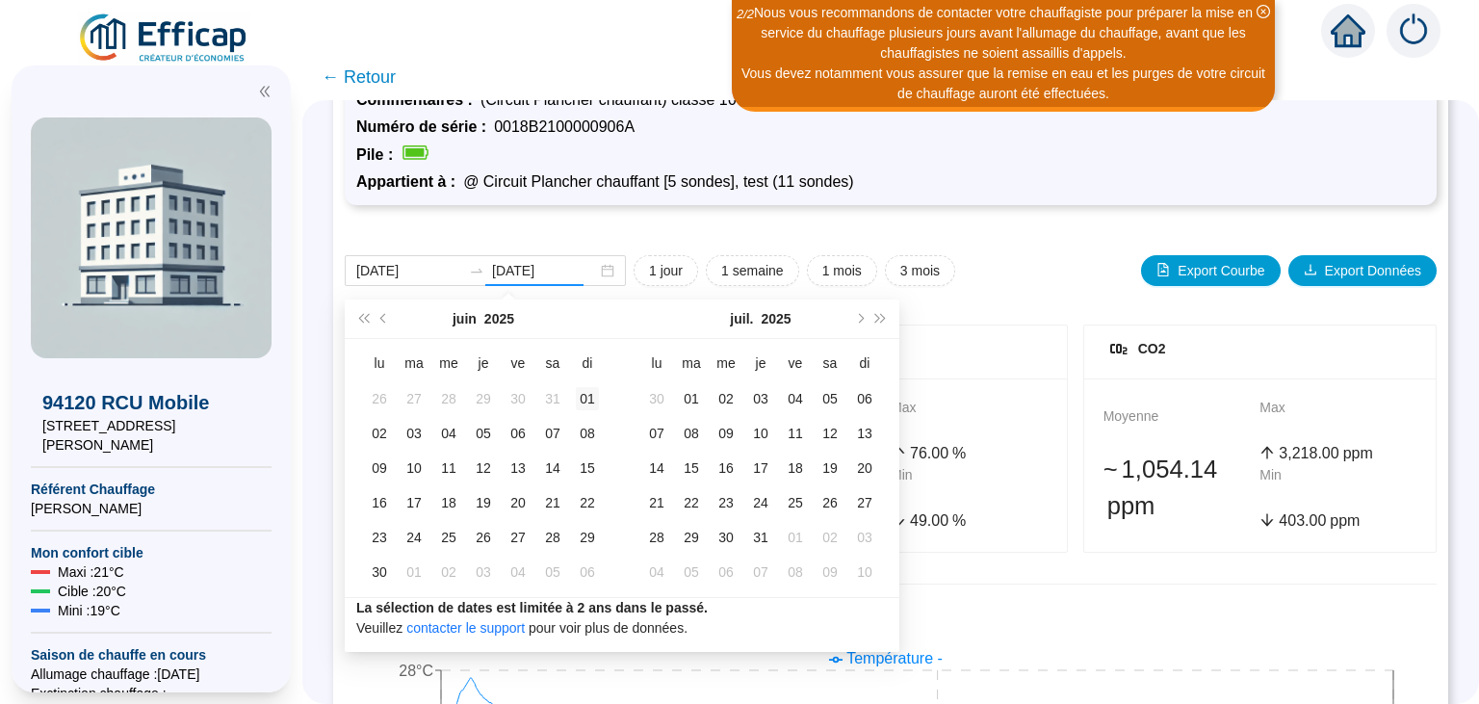
type input "[DATE]"
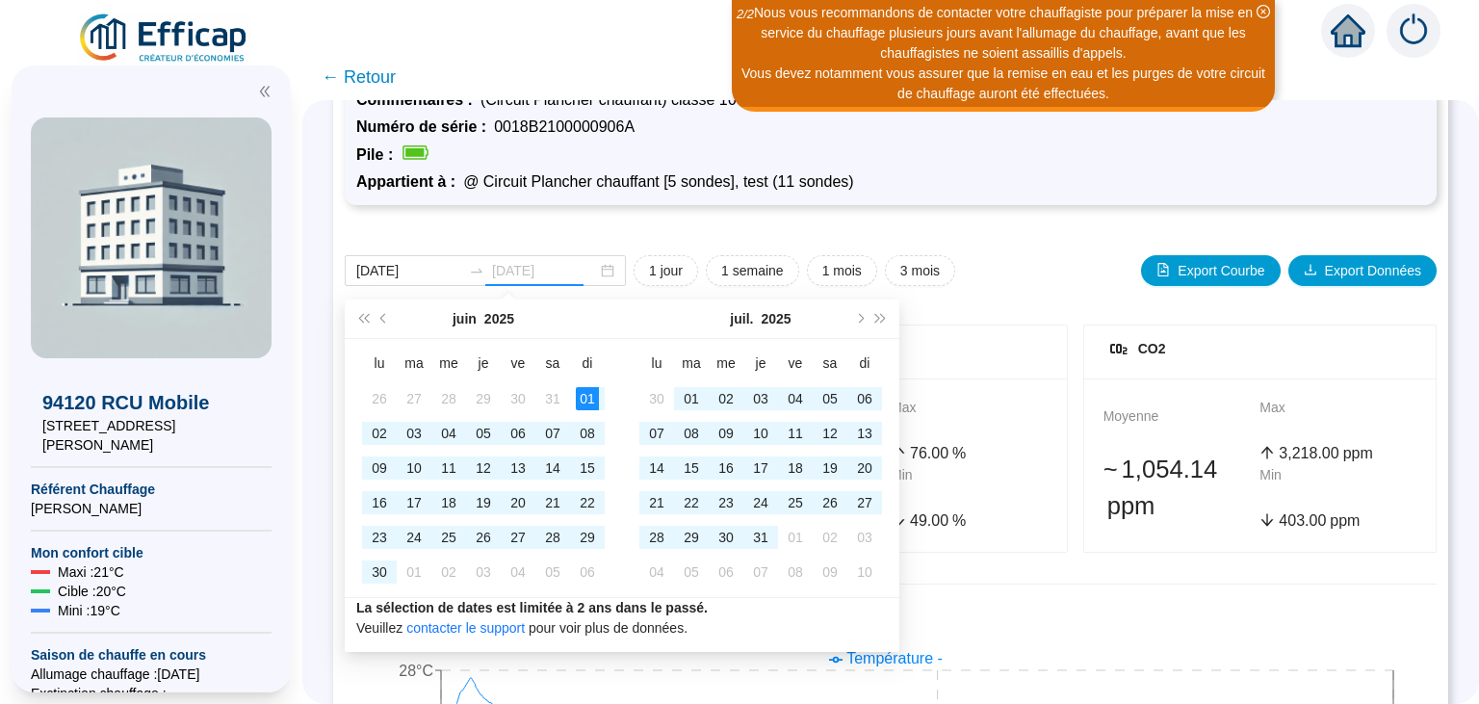
click at [593, 399] on div "01" at bounding box center [587, 398] width 23 height 23
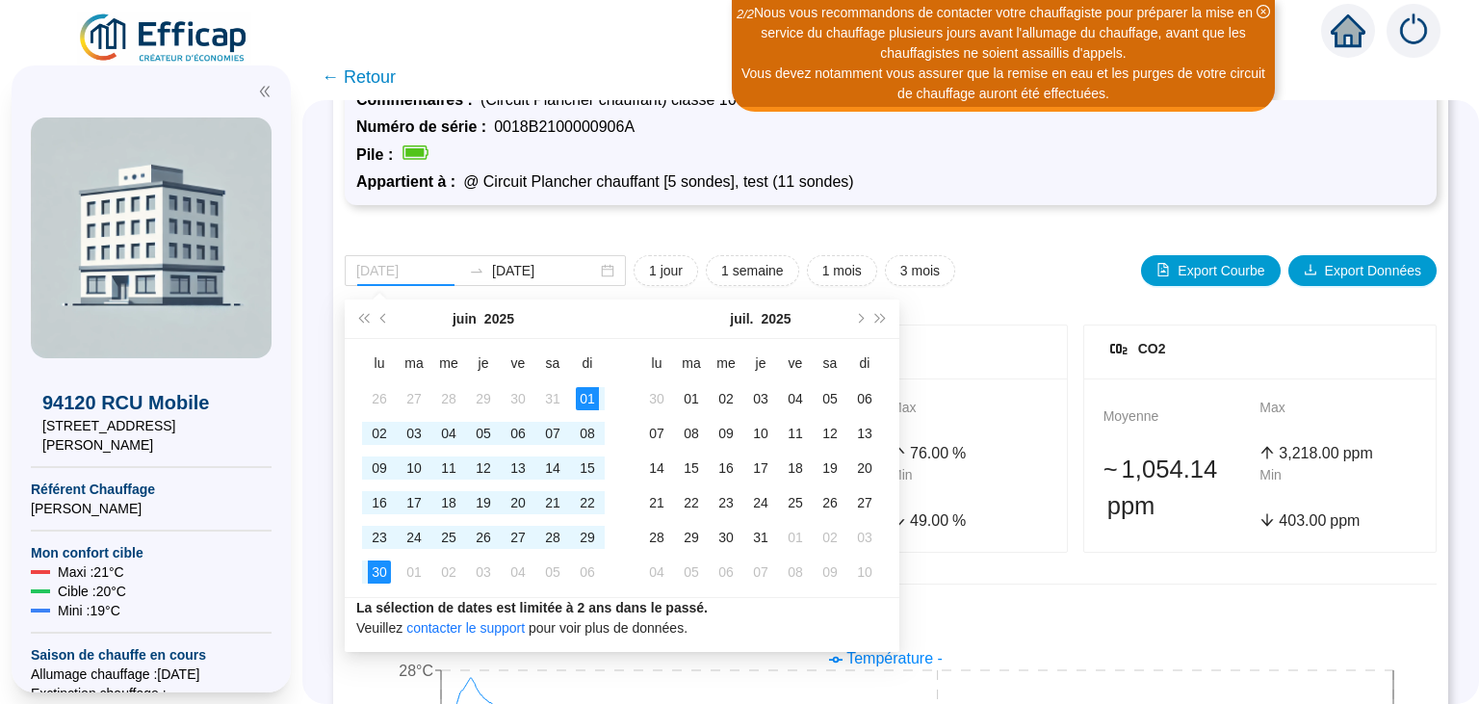
click at [376, 576] on div "30" at bounding box center [379, 571] width 23 height 23
type input "[DATE]"
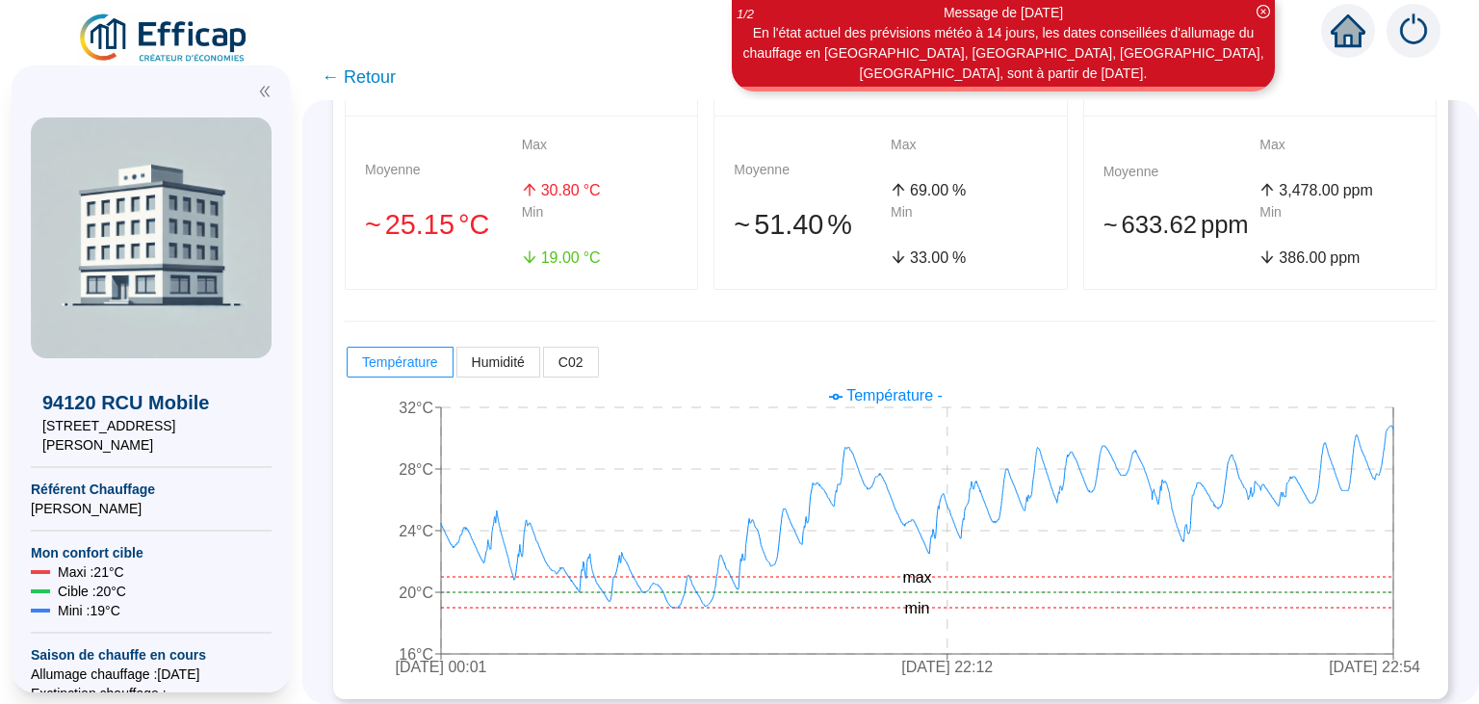
scroll to position [364, 0]
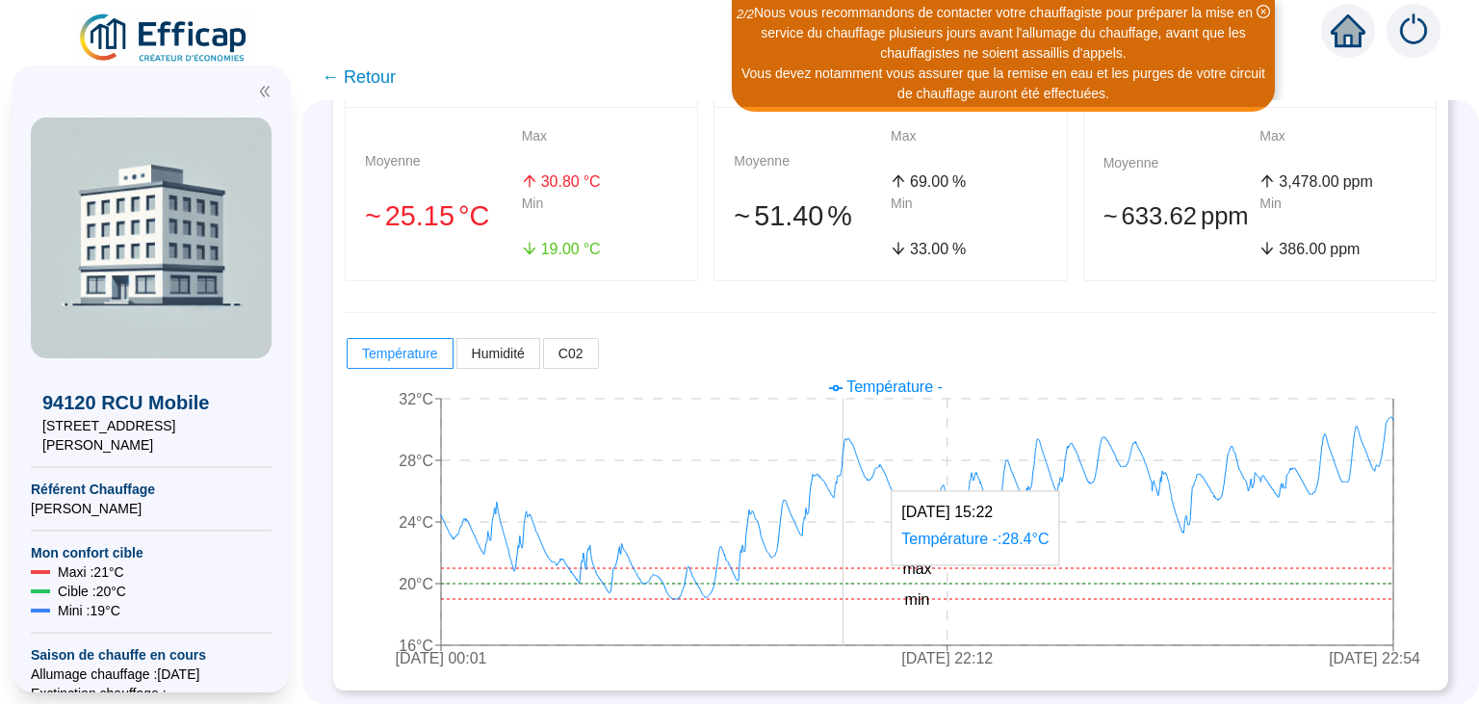
click at [842, 612] on icon "[DATE] 00:01 [DATE] 22:12 [DATE] 22:54 16°C 20°C 24°C 28°C 32°C min max" at bounding box center [891, 525] width 1092 height 308
click at [841, 612] on icon "[DATE] 00:01 [DATE] 22:12 [DATE] 22:54 16°C 20°C 24°C 28°C 32°C min max" at bounding box center [891, 525] width 1092 height 308
click at [842, 610] on icon "[DATE] 00:01 [DATE] 22:12 [DATE] 22:54 16°C 20°C 24°C 28°C 32°C min max" at bounding box center [891, 525] width 1092 height 308
click at [844, 610] on icon "[DATE] 00:01 [DATE] 22:12 [DATE] 22:54 16°C 20°C 24°C 28°C 32°C min max" at bounding box center [891, 525] width 1092 height 308
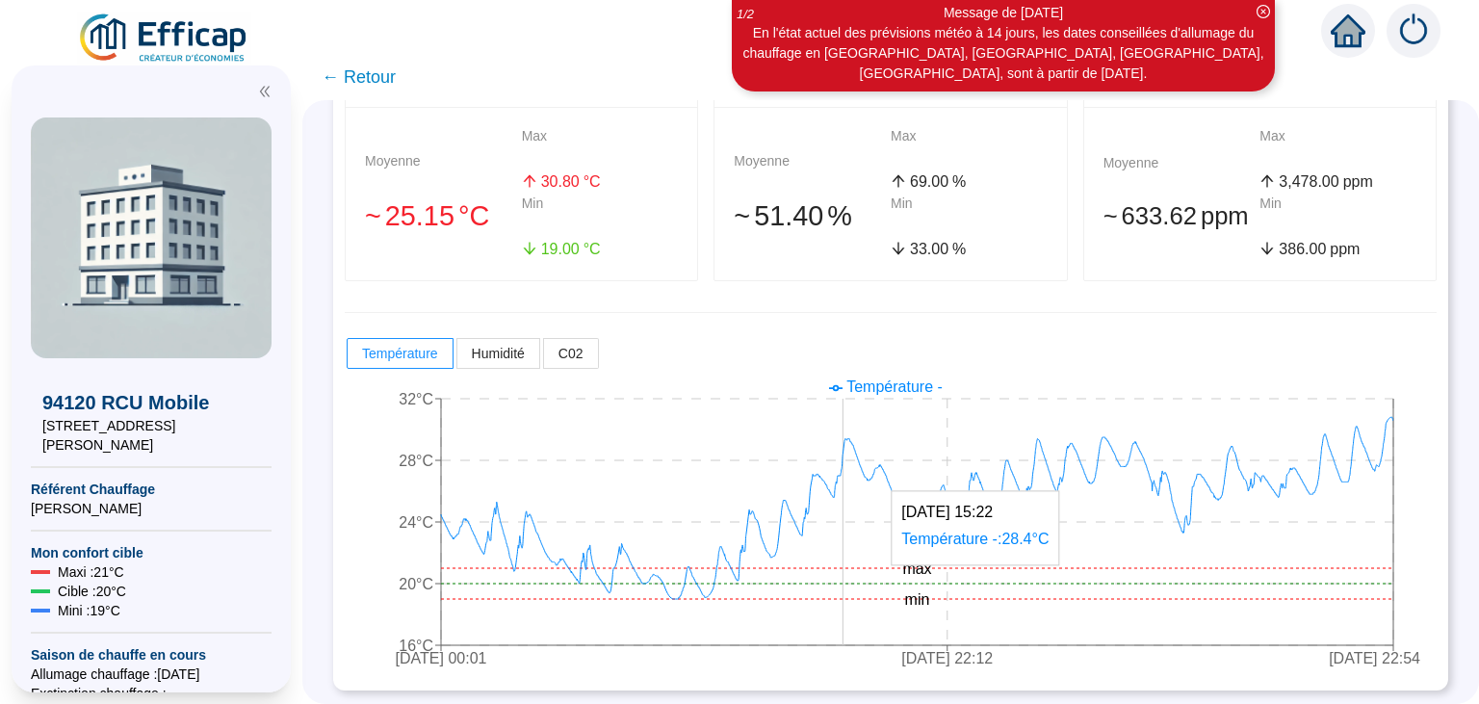
click at [843, 611] on icon "[DATE] 00:01 [DATE] 22:12 [DATE] 22:54 16°C 20°C 24°C 28°C 32°C min max" at bounding box center [891, 525] width 1092 height 308
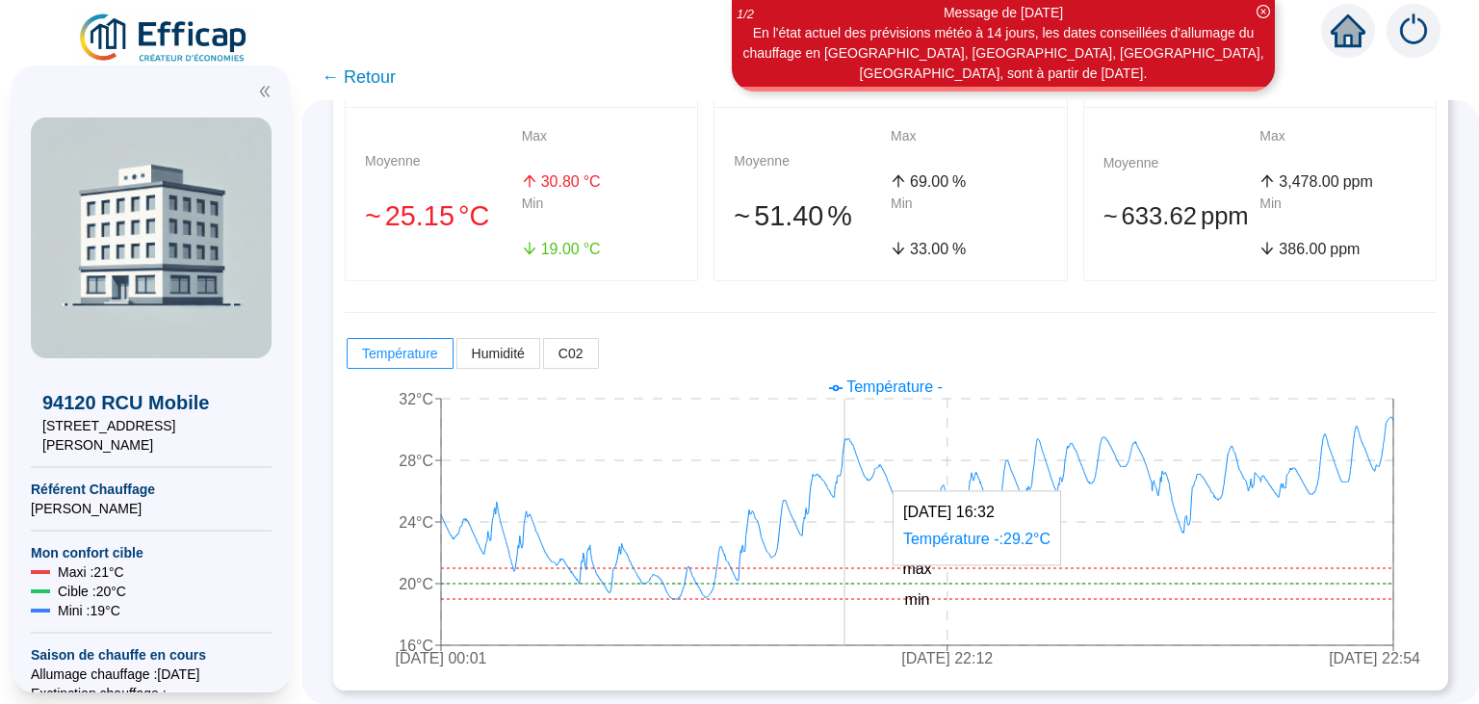
click at [844, 611] on icon "[DATE] 00:01 [DATE] 22:12 [DATE] 22:54 16°C 20°C 24°C 28°C 32°C min max" at bounding box center [891, 525] width 1092 height 308
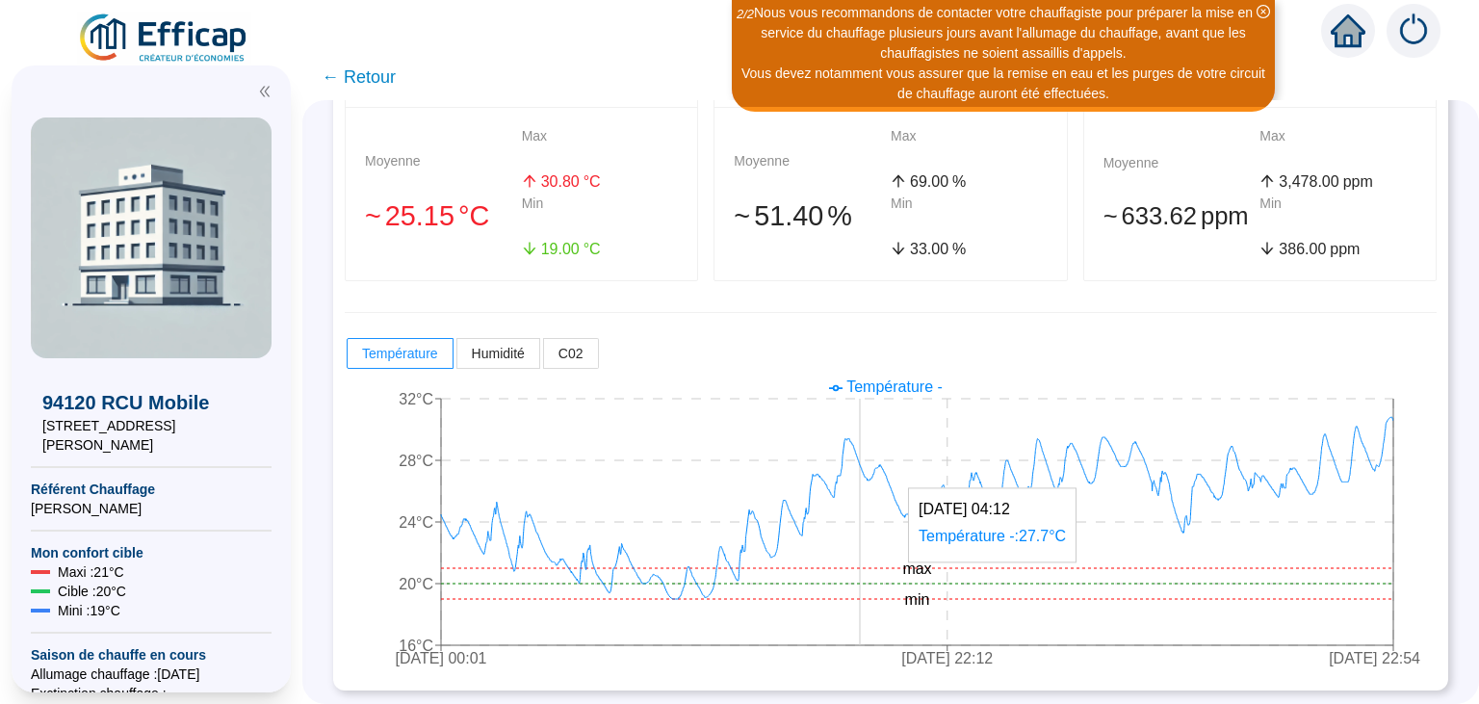
click at [860, 609] on icon "[DATE] 00:01 [DATE] 22:12 [DATE] 22:54 16°C 20°C 24°C 28°C 32°C min max" at bounding box center [891, 525] width 1092 height 308
click at [859, 604] on icon "[DATE] 00:01 [DATE] 22:12 [DATE] 22:54 16°C 20°C 24°C 28°C 32°C min max" at bounding box center [891, 525] width 1092 height 308
click at [1034, 635] on icon "[DATE] 00:01 [DATE] 22:12 [DATE] 22:54 16°C 20°C 24°C 28°C 32°C min max" at bounding box center [891, 525] width 1092 height 308
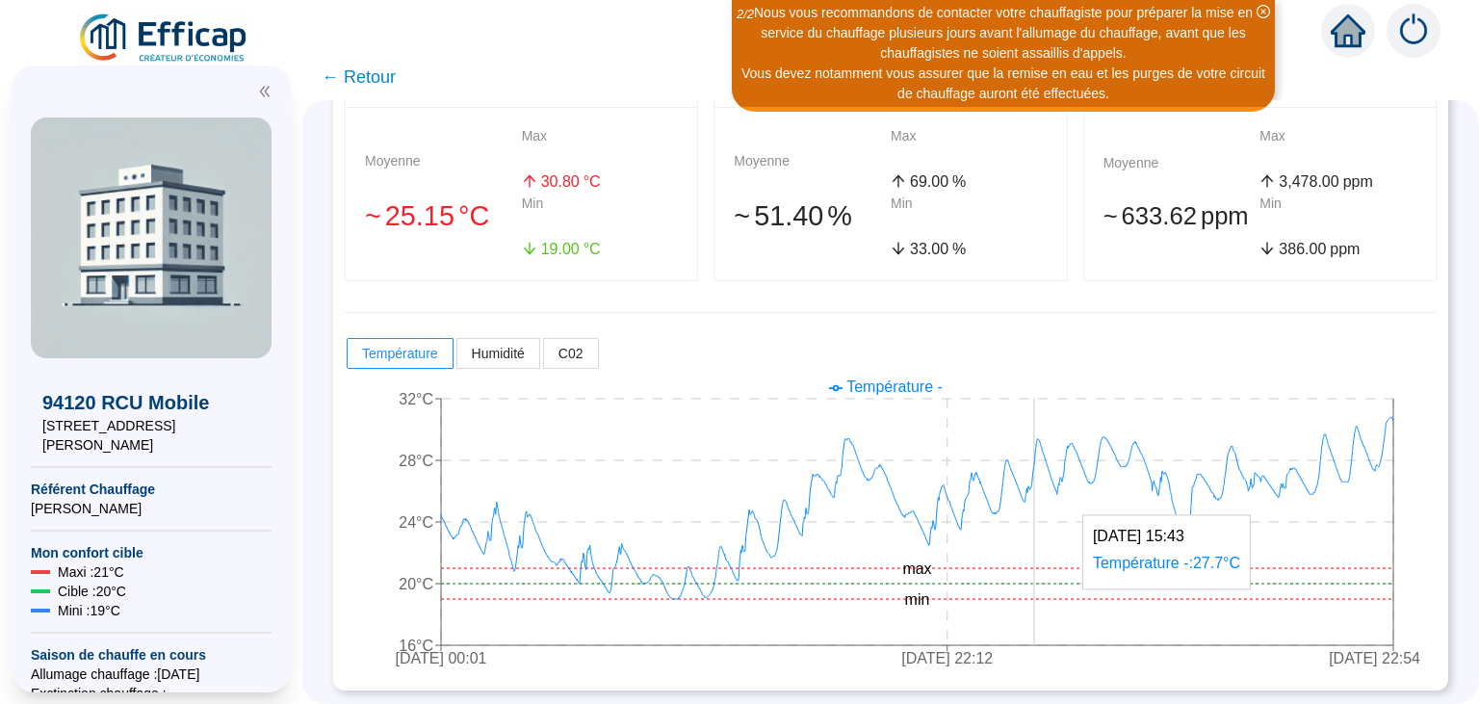
click at [1036, 635] on icon "[DATE] 00:01 [DATE] 22:12 [DATE] 22:54 16°C 20°C 24°C 28°C 32°C min max" at bounding box center [891, 525] width 1092 height 308
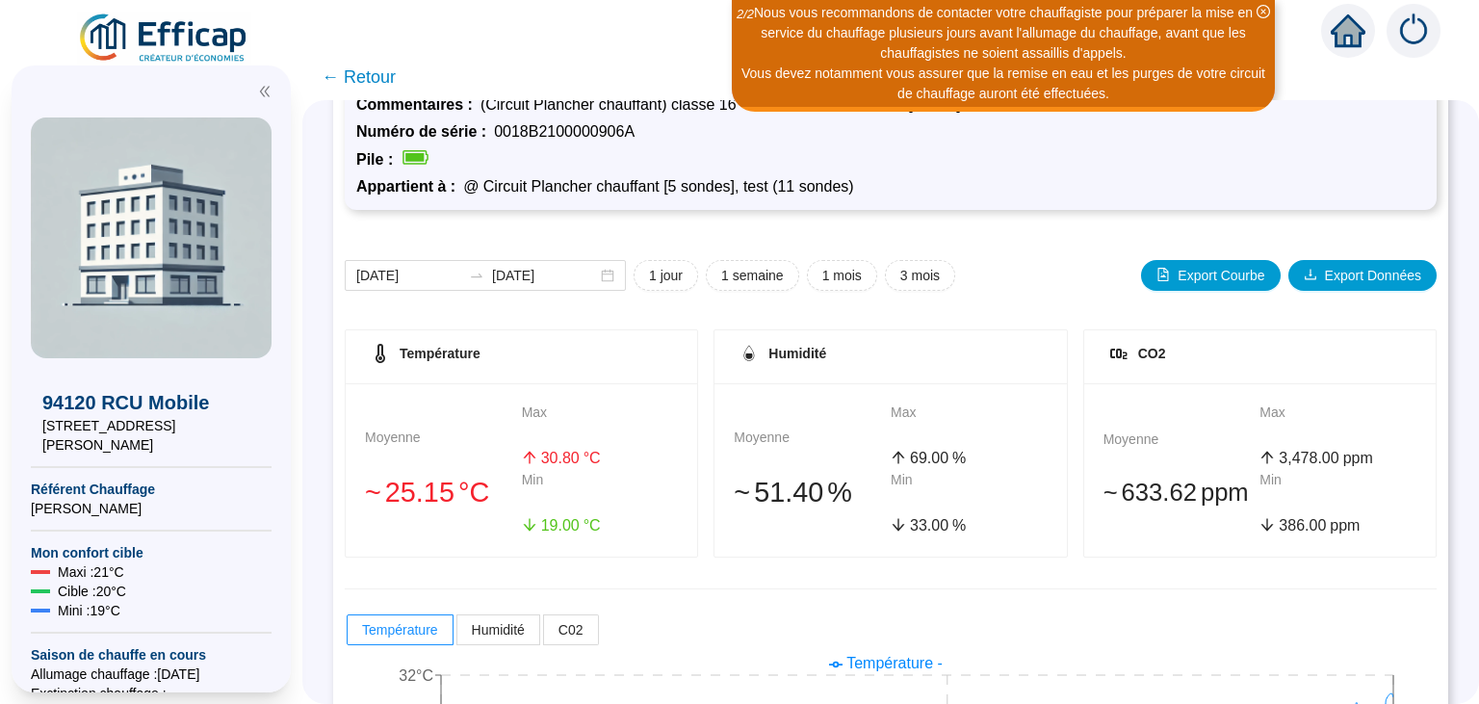
scroll to position [32, 0]
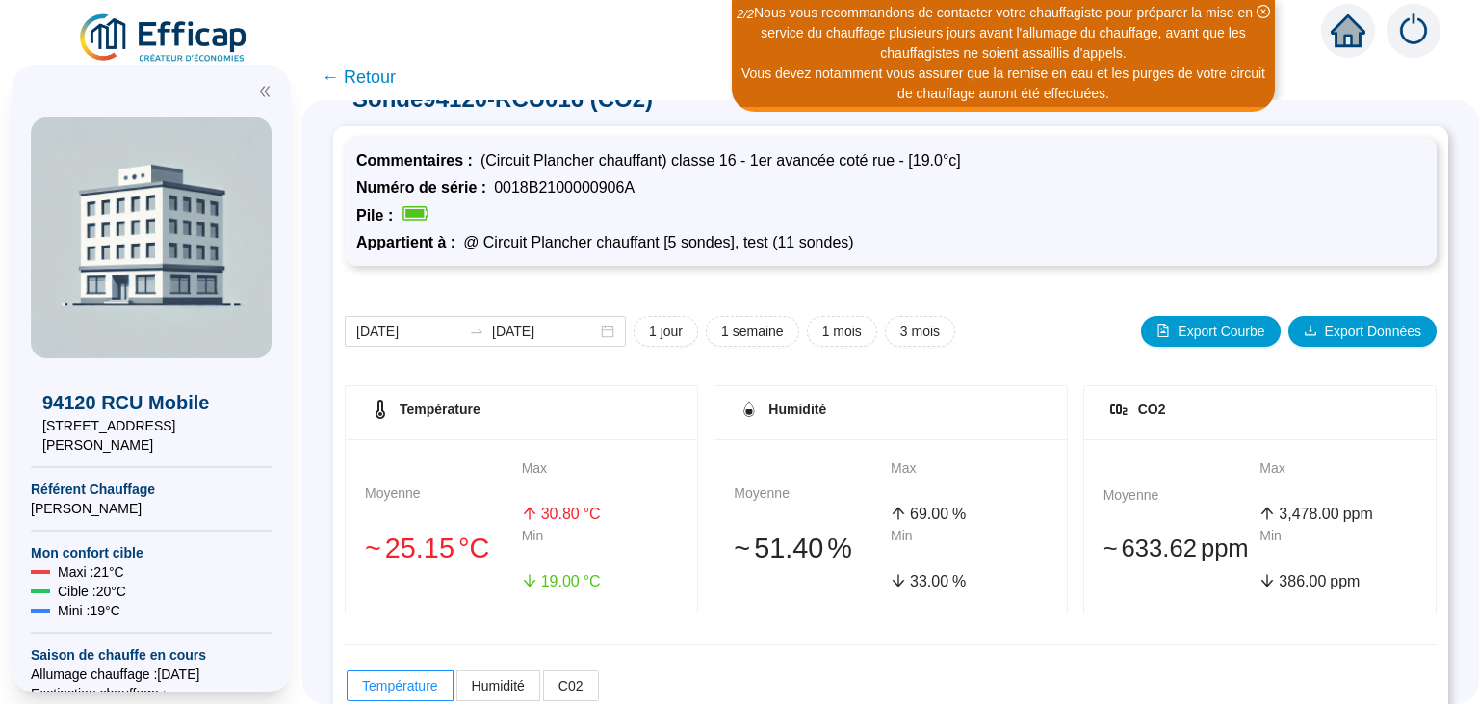
click at [345, 79] on span "← Retour" at bounding box center [359, 77] width 74 height 27
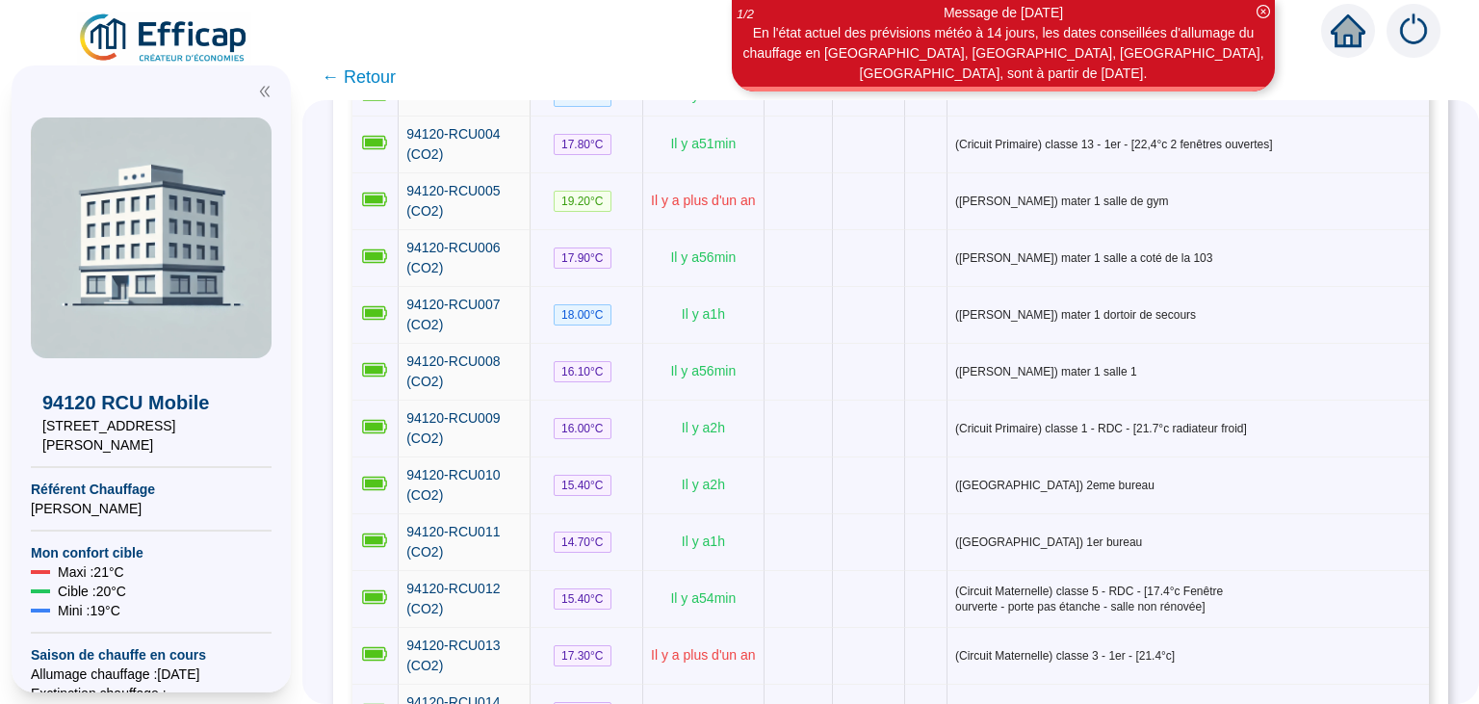
scroll to position [435, 0]
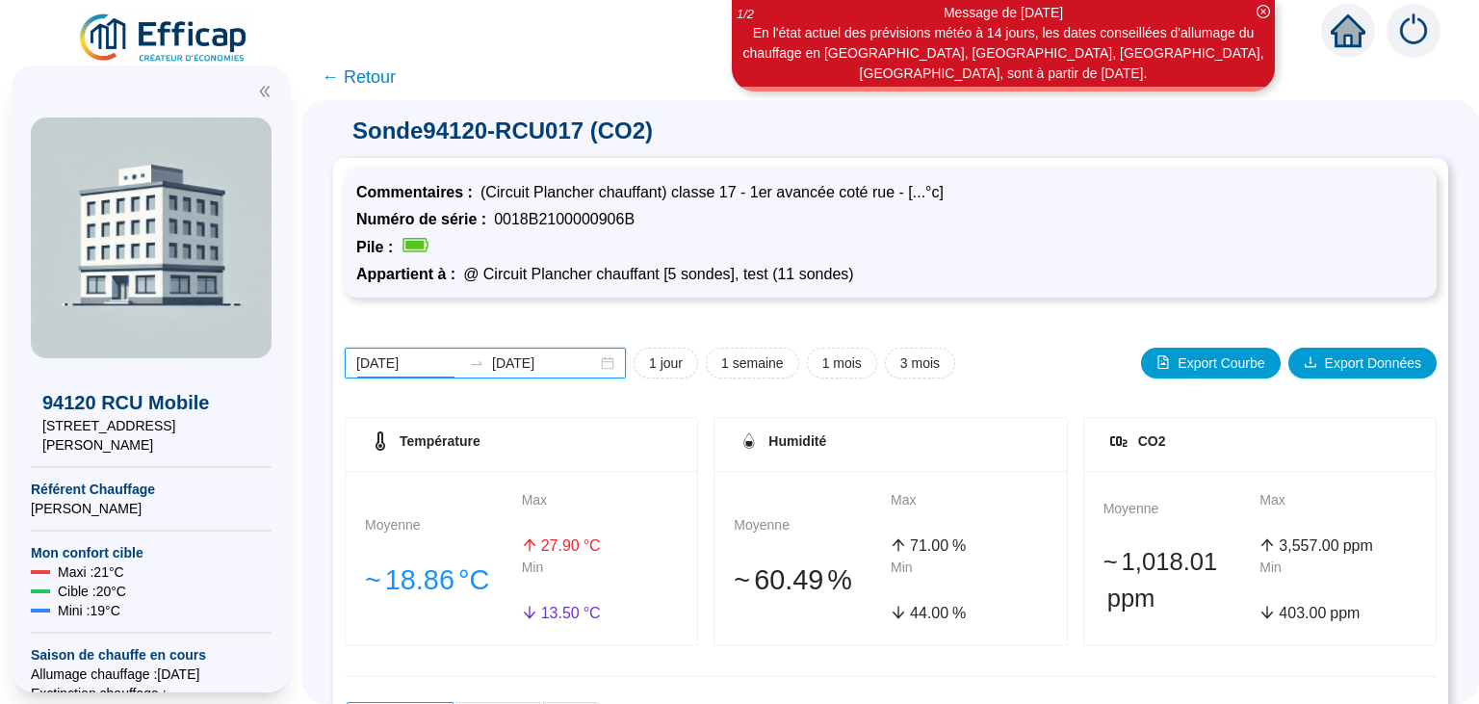
click at [410, 353] on input "[DATE]" at bounding box center [408, 363] width 105 height 20
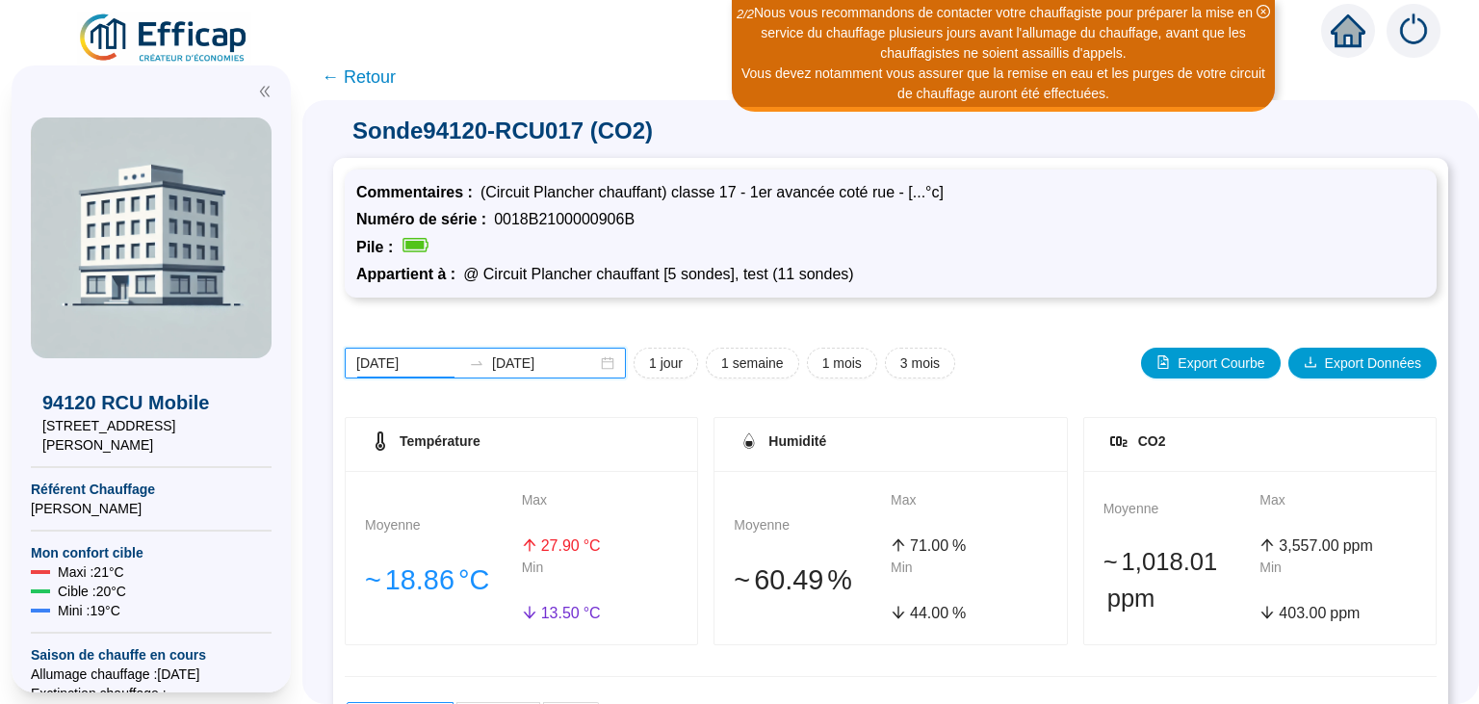
click at [406, 356] on input "[DATE]" at bounding box center [408, 363] width 105 height 20
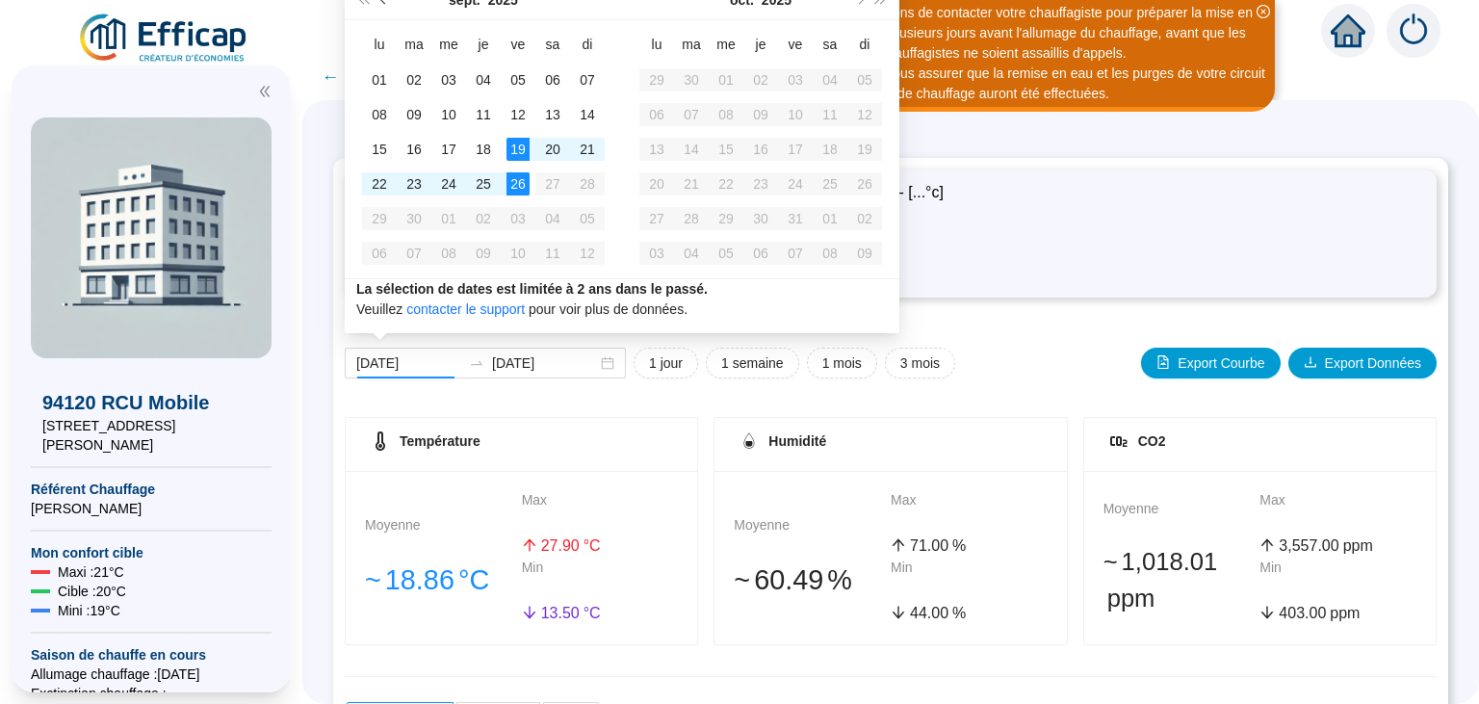
click at [382, 1] on span "Mois précédent (PageUp)" at bounding box center [385, 0] width 10 height 10
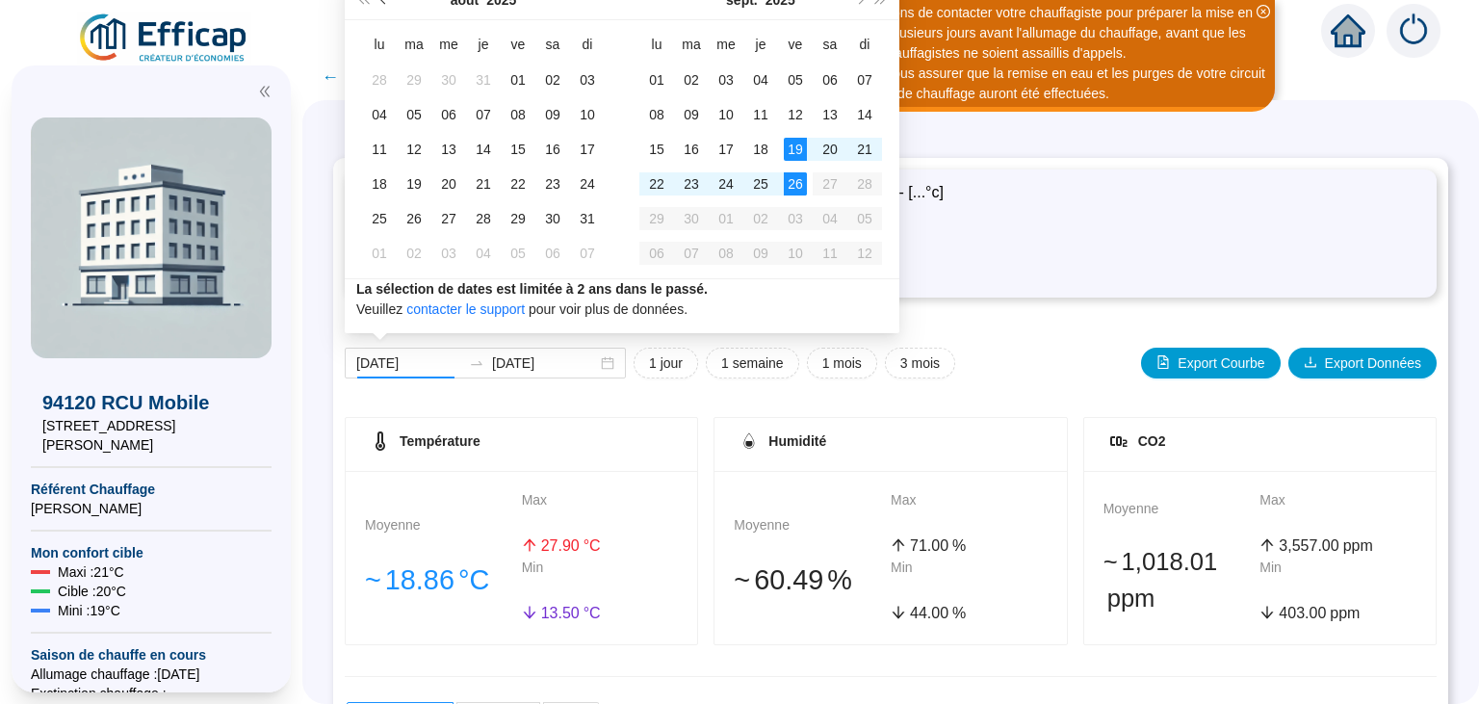
click at [382, 1] on span "Mois précédent (PageUp)" at bounding box center [385, 0] width 10 height 10
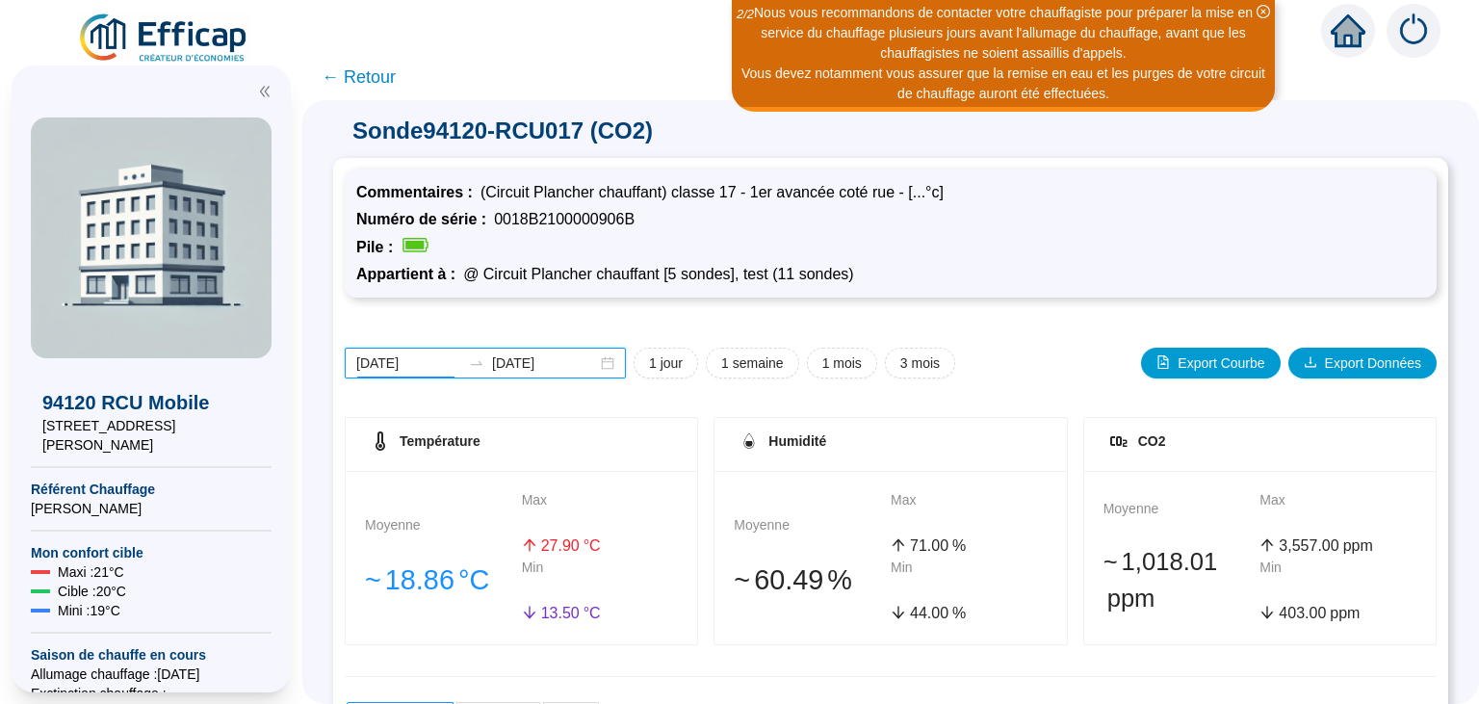
click at [413, 359] on input "[DATE]" at bounding box center [408, 363] width 105 height 20
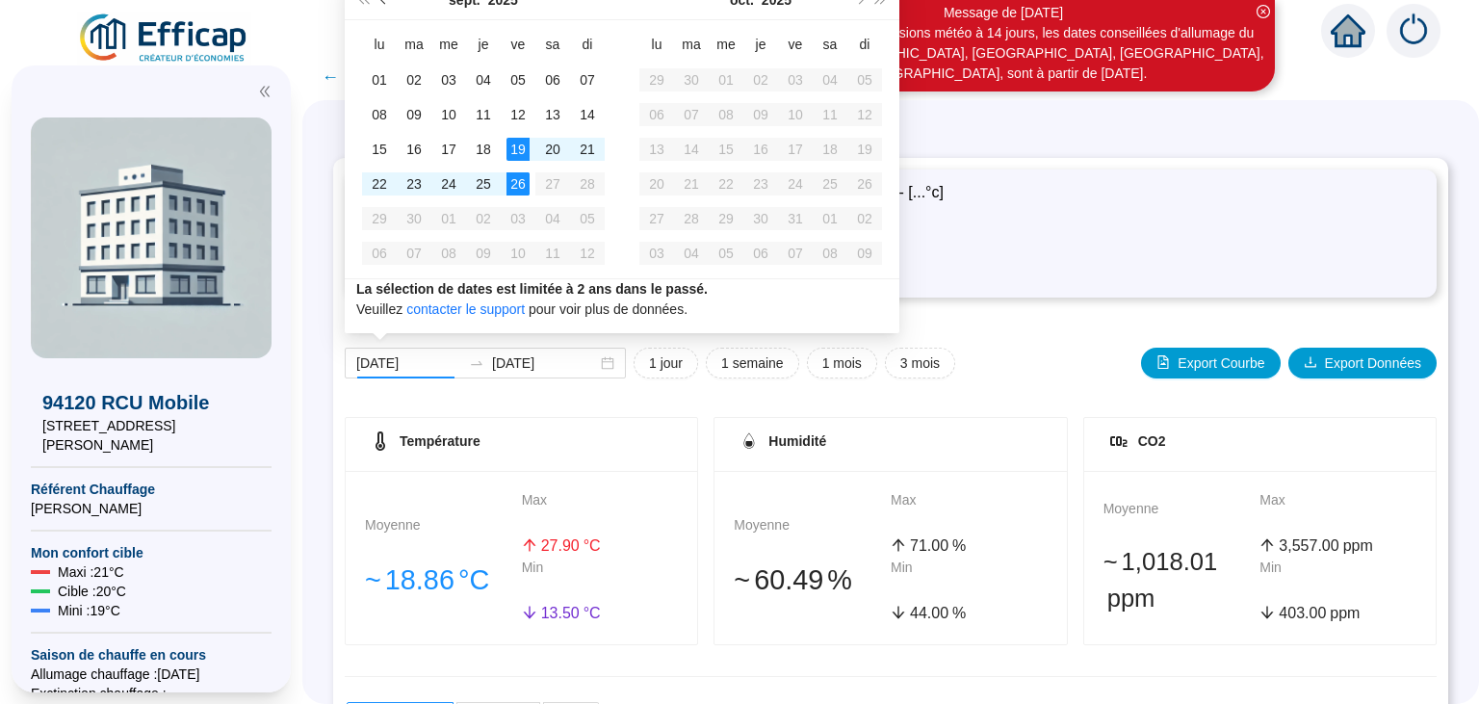
click at [383, 1] on span "Mois précédent (PageUp)" at bounding box center [385, 0] width 10 height 10
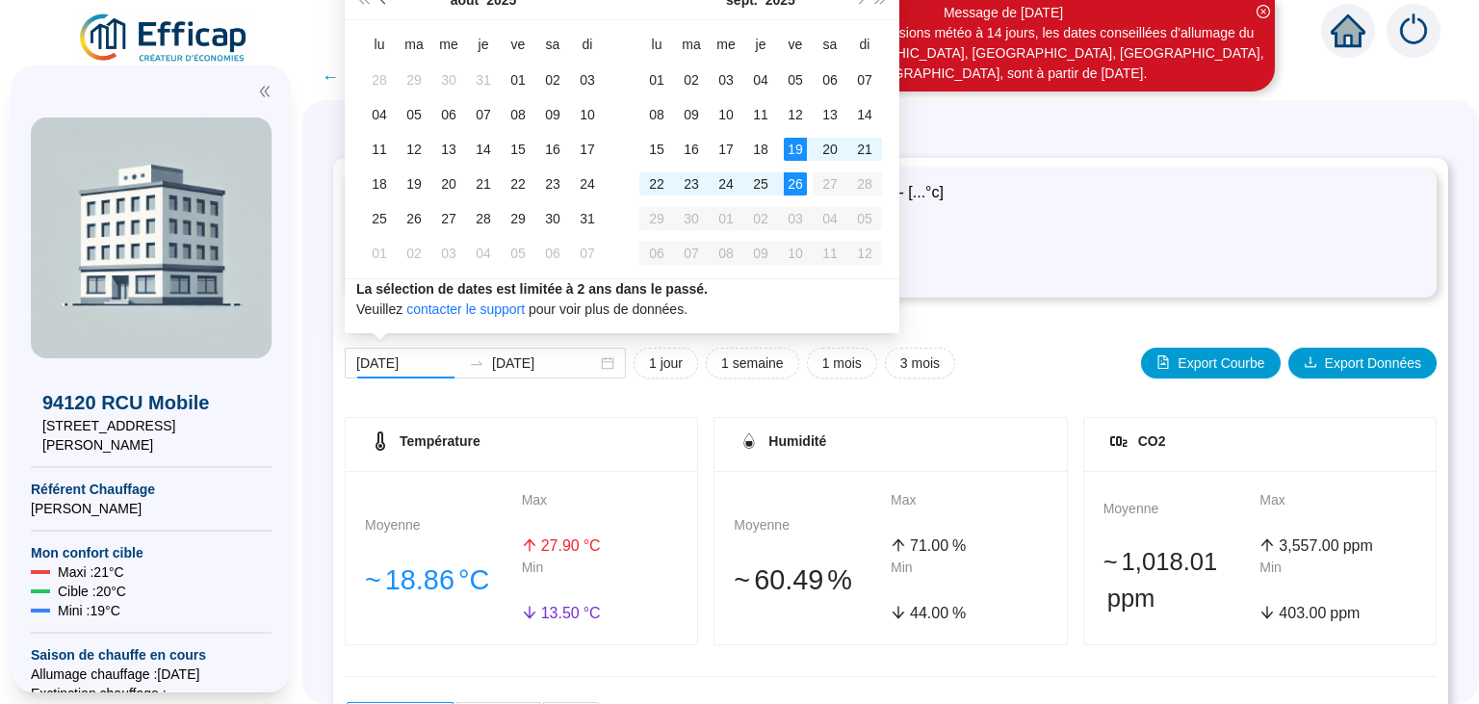
click at [383, 1] on span "Mois précédent (PageUp)" at bounding box center [385, 0] width 10 height 10
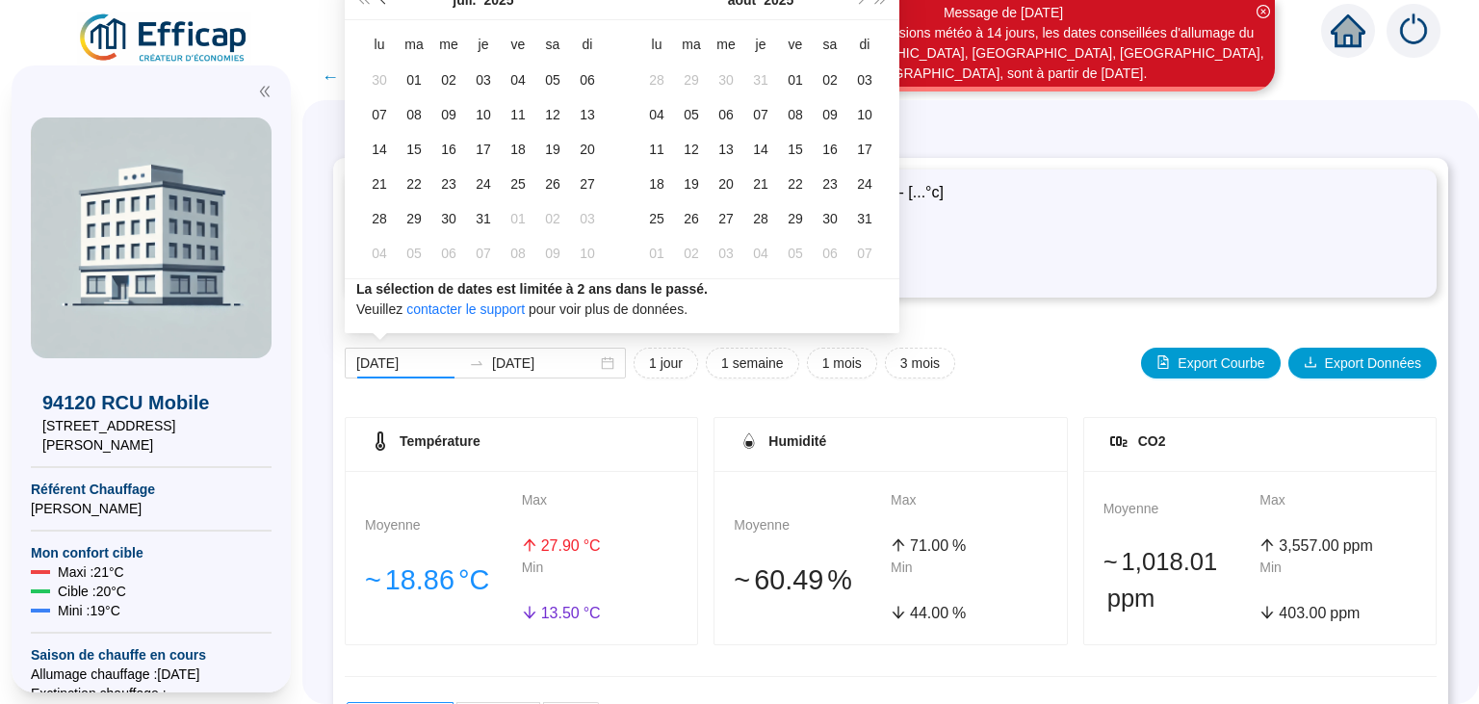
click at [383, 1] on span "Mois précédent (PageUp)" at bounding box center [385, 0] width 10 height 10
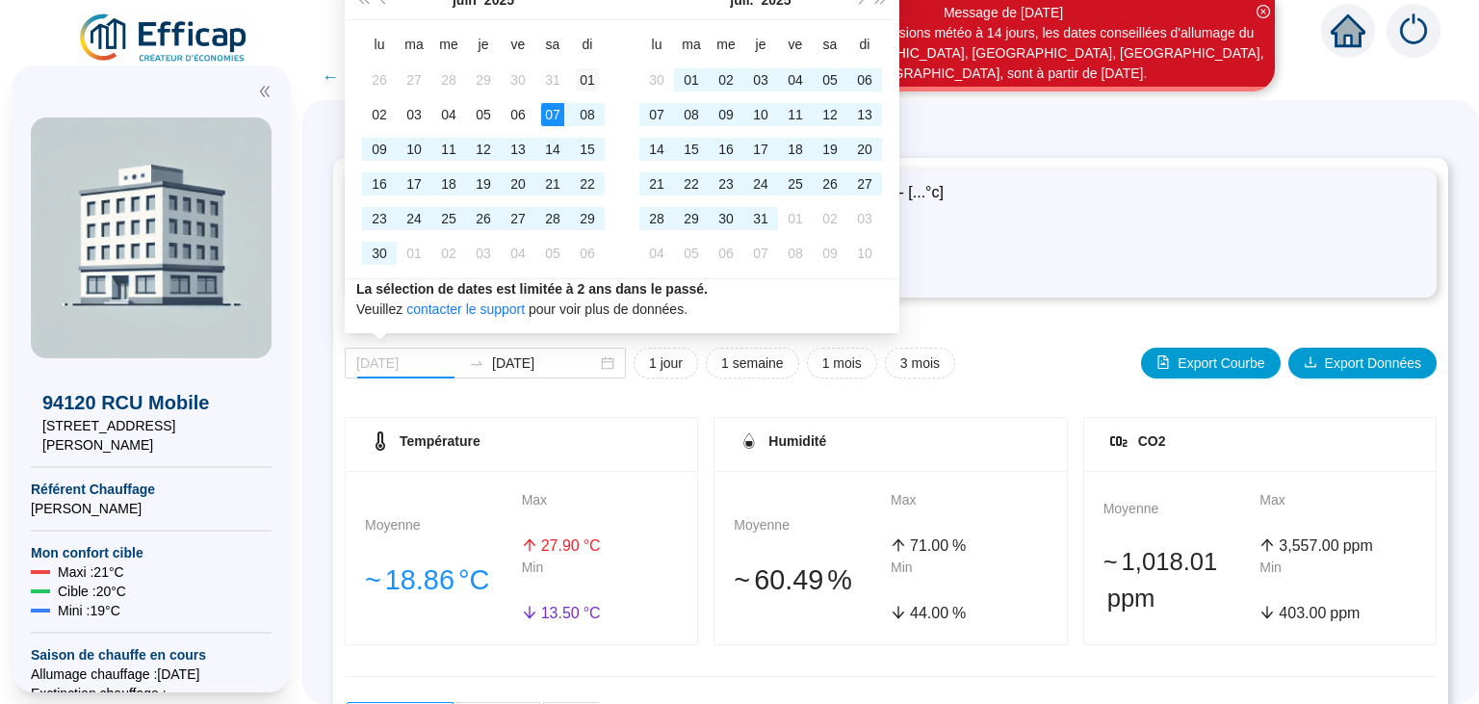
type input "[DATE]"
click at [583, 84] on div "01" at bounding box center [587, 79] width 23 height 23
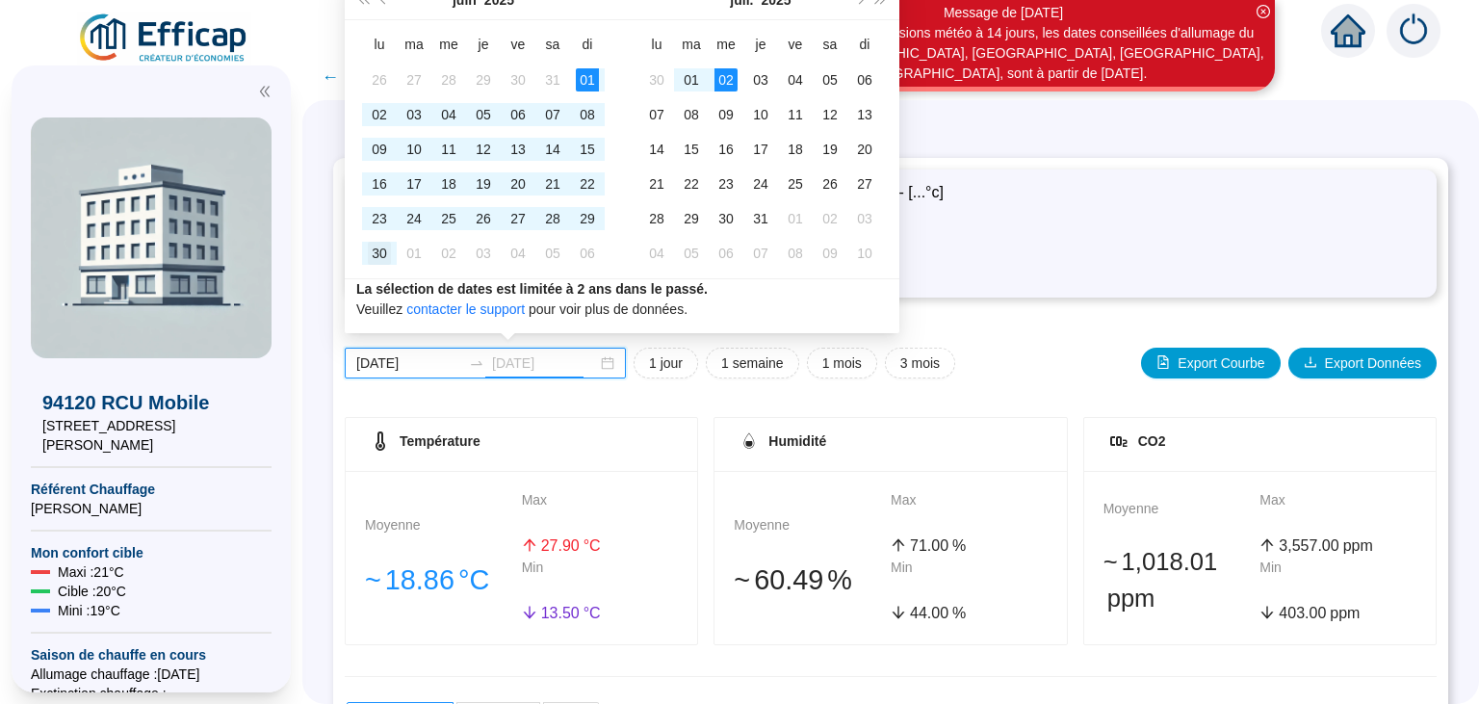
type input "[DATE]"
click at [379, 252] on div "30" at bounding box center [379, 253] width 23 height 23
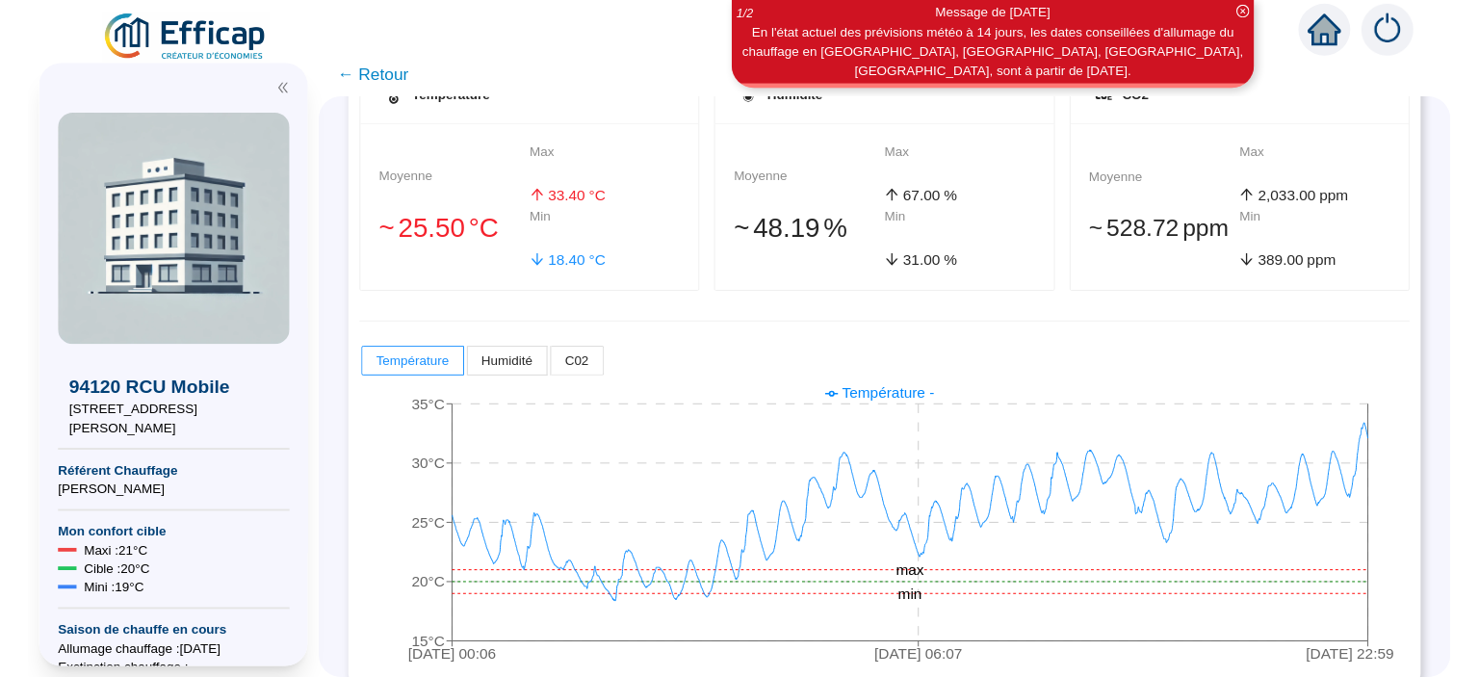
scroll to position [364, 0]
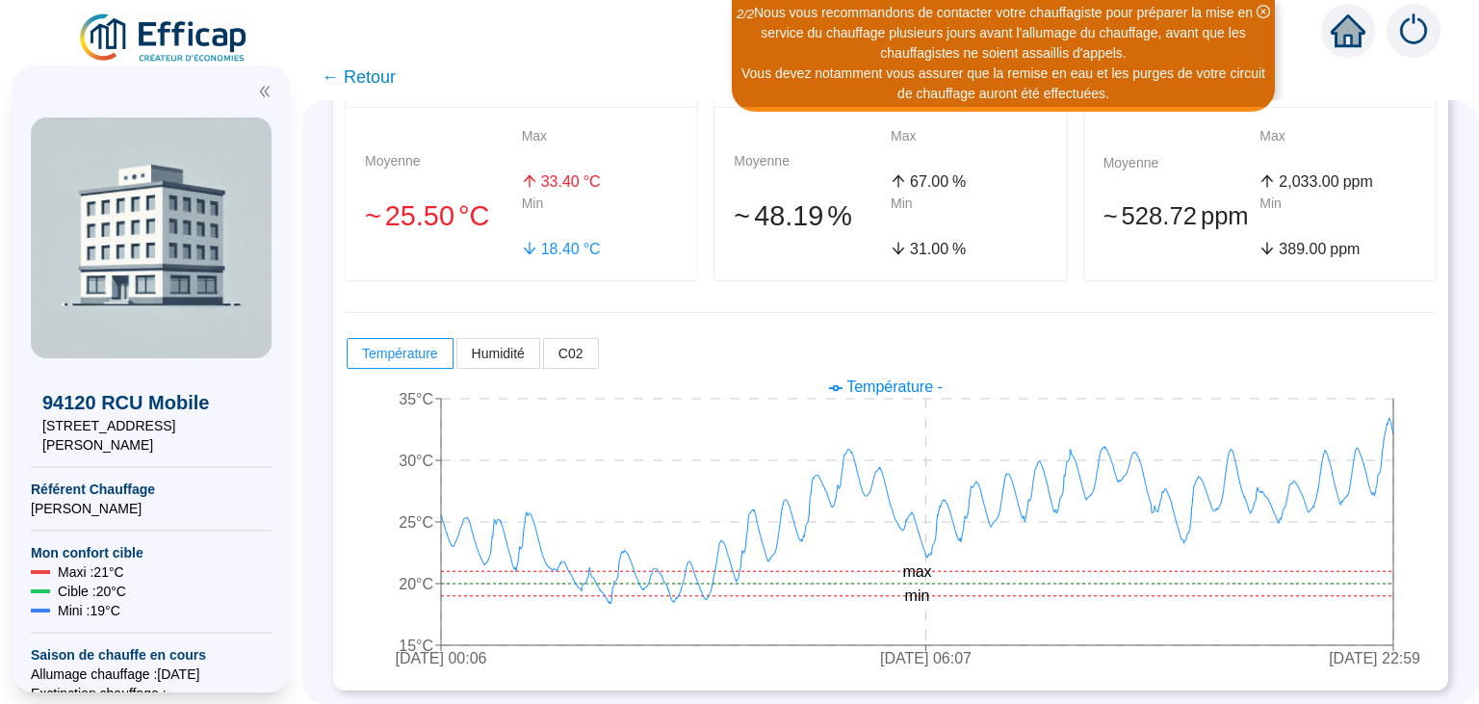
drag, startPoint x: 947, startPoint y: 619, endPoint x: 840, endPoint y: 646, distance: 111.2
click at [840, 646] on icon "[DATE] 00:06 [DATE] 06:07 [DATE] 22:59 15°C 20°C 25°C 30°C 35°C min max" at bounding box center [891, 525] width 1092 height 308
